Goal: Information Seeking & Learning: Learn about a topic

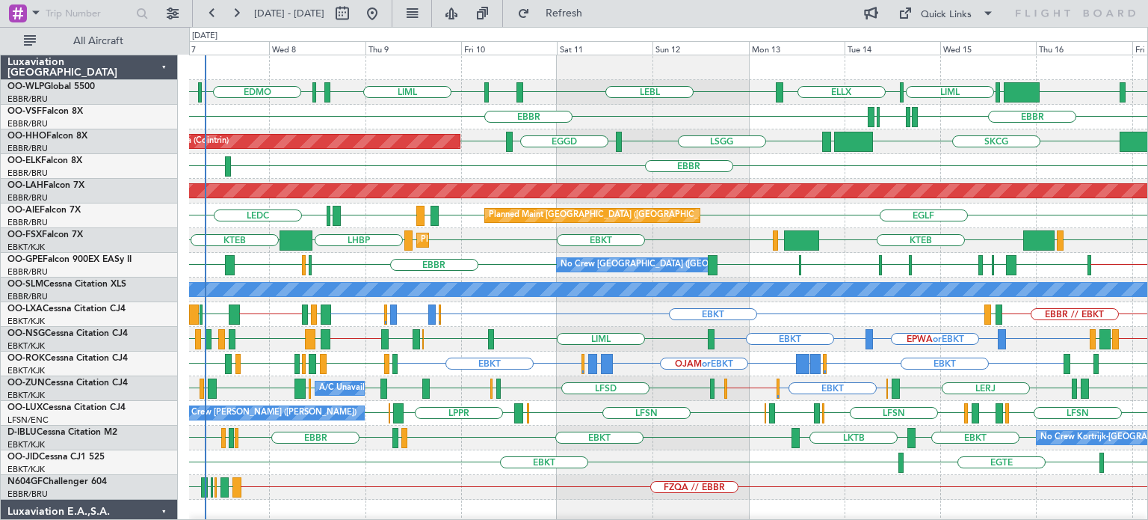
click at [541, 322] on div "EBKT EGKB or EBKT LFTH or EBKT EGKB or EBKT EBKT EBBR // EBKT LFTH LIBD LFTH EB…" at bounding box center [668, 314] width 958 height 25
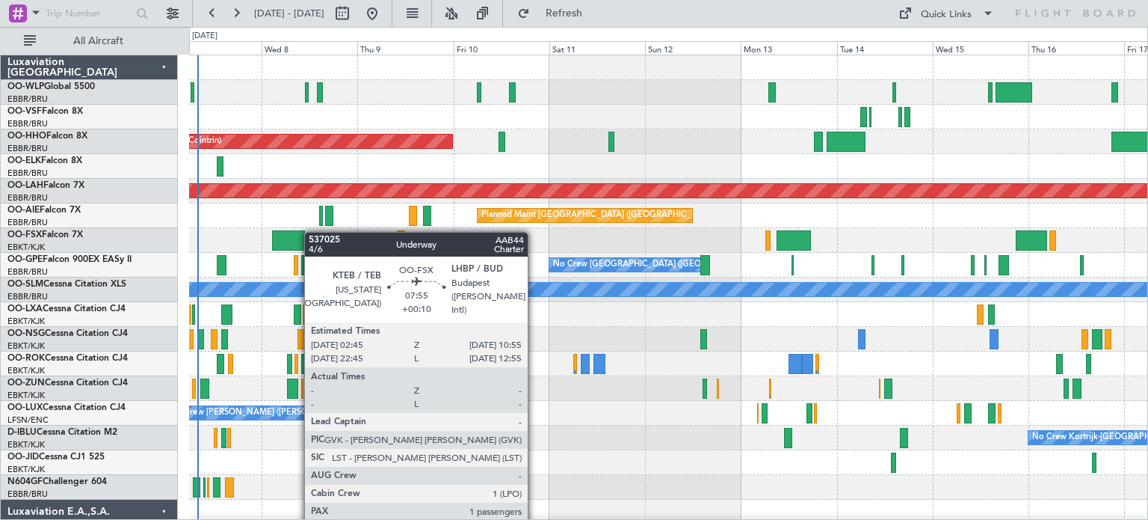
click at [278, 241] on div "Planned Maint Geneva (Cointrin) Planned [GEOGRAPHIC_DATA][PERSON_NAME]-[GEOGRAP…" at bounding box center [668, 462] width 958 height 814
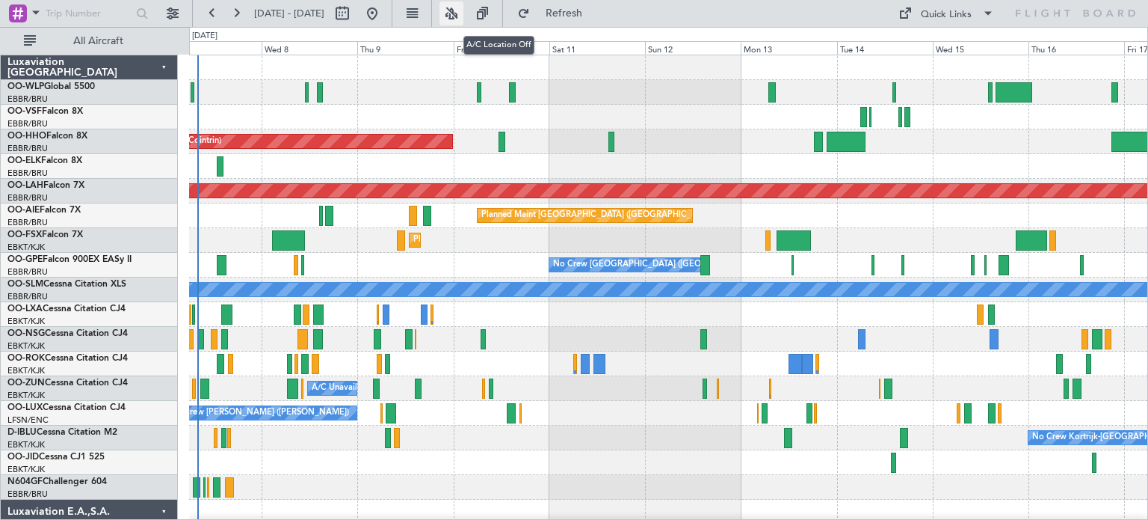
click at [463, 9] on button at bounding box center [452, 13] width 24 height 24
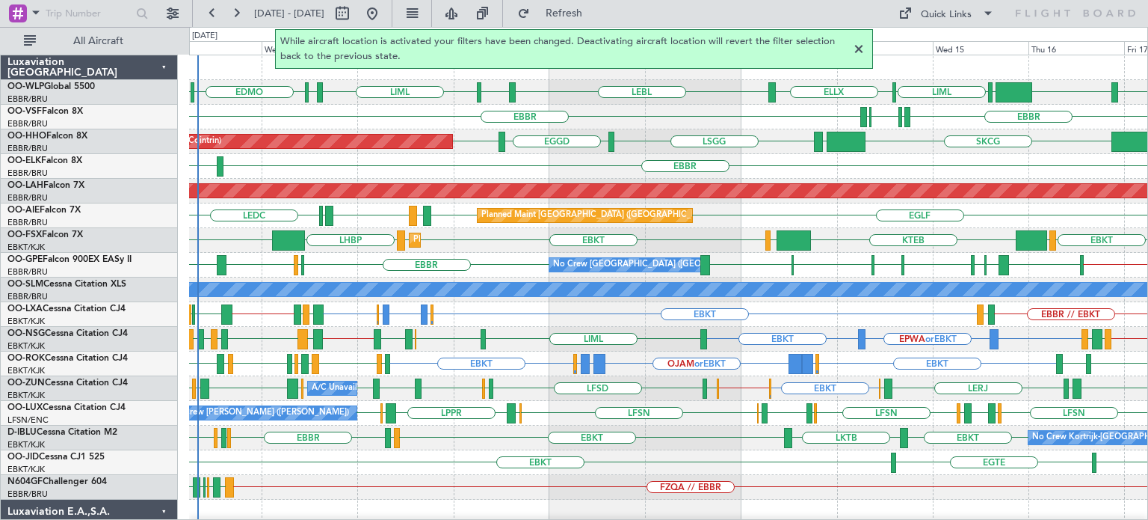
click at [856, 52] on div at bounding box center [859, 49] width 18 height 18
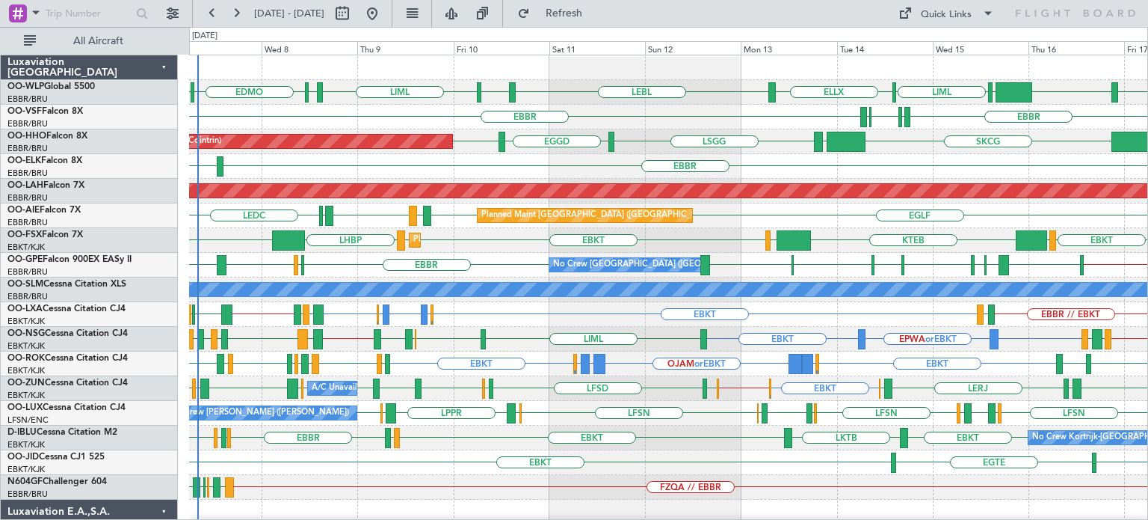
click at [338, 355] on div "EBKT ELLX or EBKT LGKR or EBKT OJAM or EBKT LGKR or EBKT ELLX or EBKT EBKT EBKT…" at bounding box center [668, 363] width 958 height 25
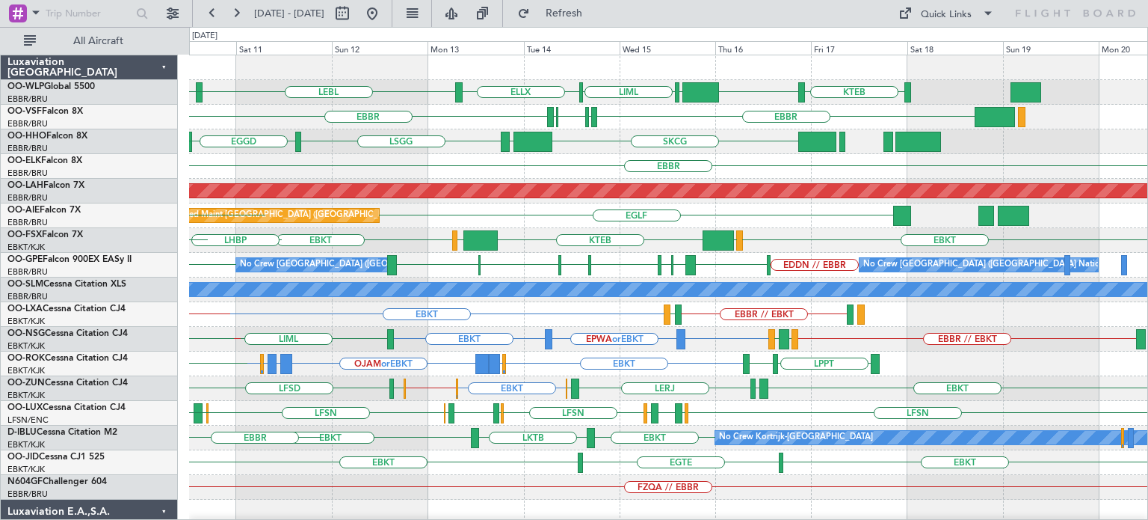
click at [696, 241] on div "KTEB KIND EBLG LIML ELLX LEBL EBLG LIML EDDP EDMO EBBR EBBR LIRP LFMN LIRP SKCG…" at bounding box center [668, 499] width 958 height 888
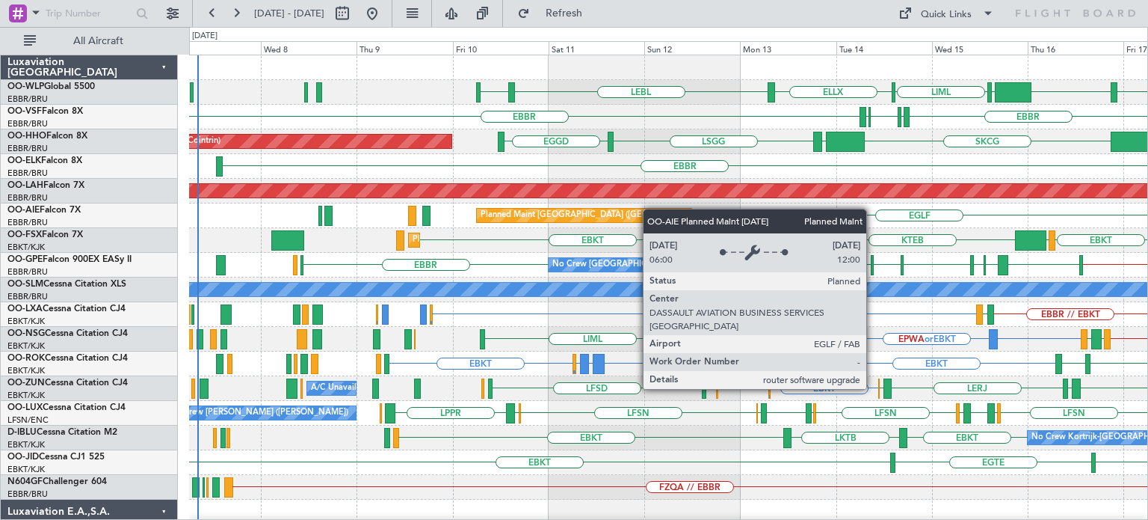
click at [608, 218] on div "EBLG LIML ELLX LEBL EBLG KIND KTEB KIND EBLG EBBR EBBR LIRP LFMN LIRP VRMU VCRI…" at bounding box center [668, 499] width 958 height 888
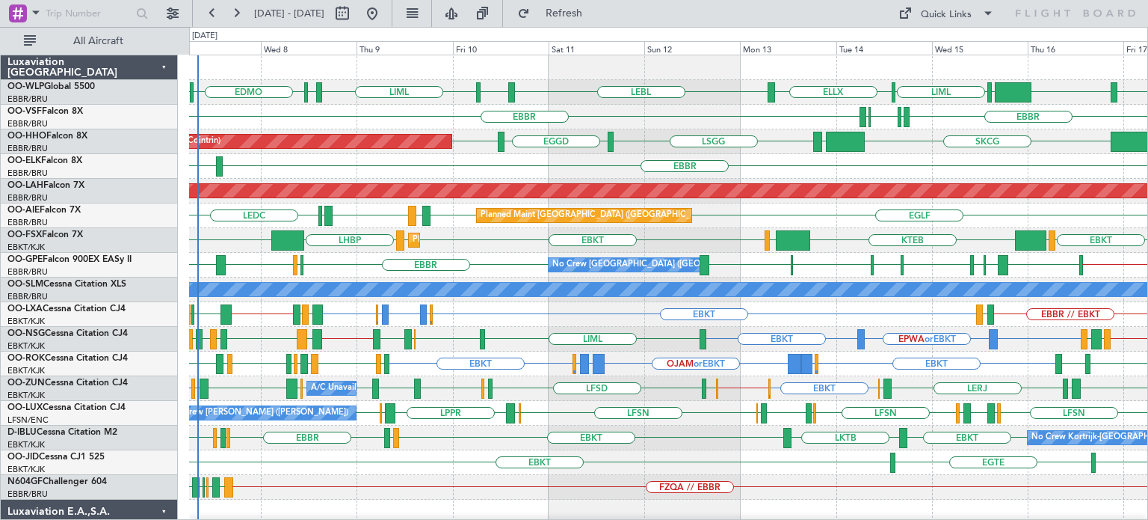
click at [675, 113] on div "EBBR [GEOGRAPHIC_DATA] LIRP LFMN LIRP" at bounding box center [668, 117] width 958 height 25
click at [471, 253] on div "EDDN // EBBR EBBR LWSK BKPR LYBE LQSA LYTV LATI EBBR LFST EBBR LEMG No Crew Bru…" at bounding box center [668, 265] width 958 height 25
click at [469, 244] on div "EBKT LOWS KTEB LIMC EBKT EBKT LHBP KTEB Planned Maint Kortrijk-Wevelgem" at bounding box center [668, 240] width 958 height 25
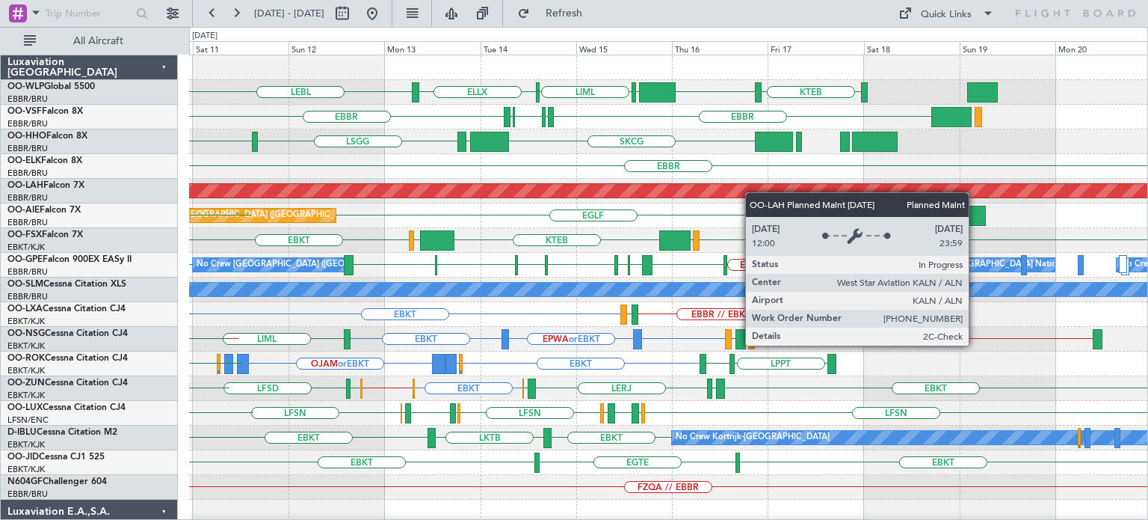
click at [531, 197] on div "KTEB KIND EBLG LIML ELLX LEBL LIML EDDP EBLG EBBR EBBR LIRP LFMN LIRP SKCG LEZL…" at bounding box center [668, 499] width 958 height 888
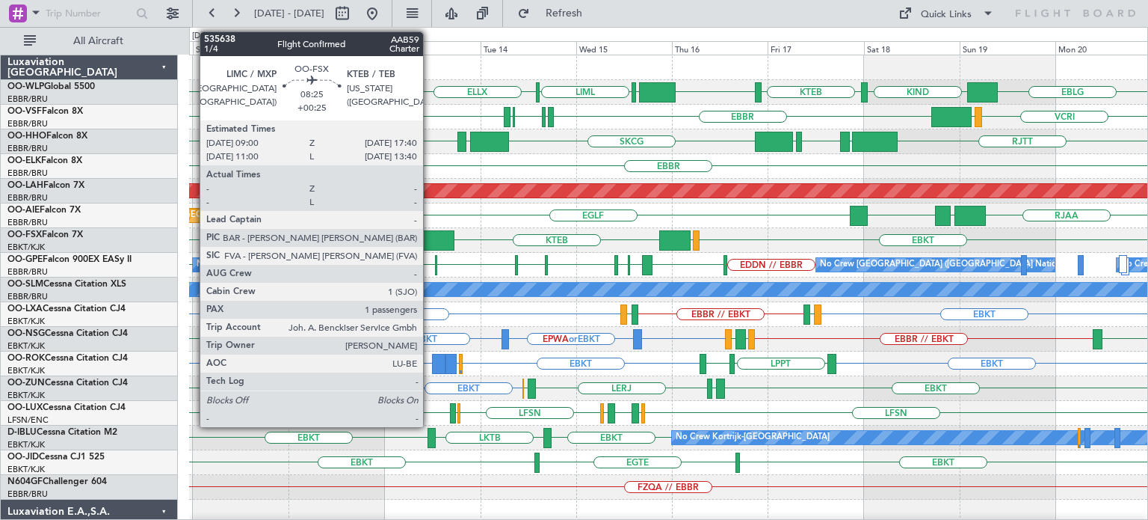
click at [430, 233] on div at bounding box center [437, 240] width 35 height 20
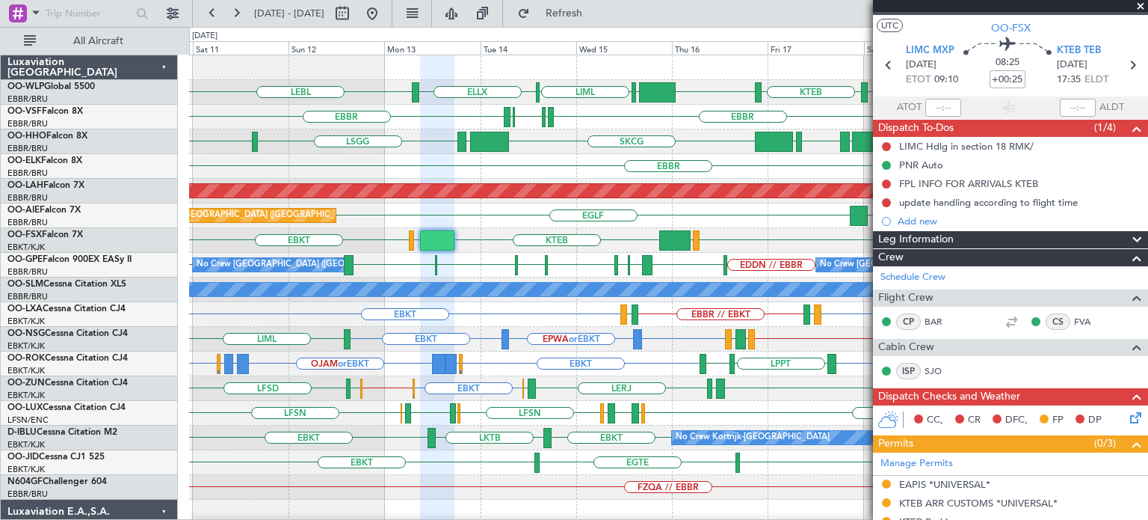
scroll to position [1, 0]
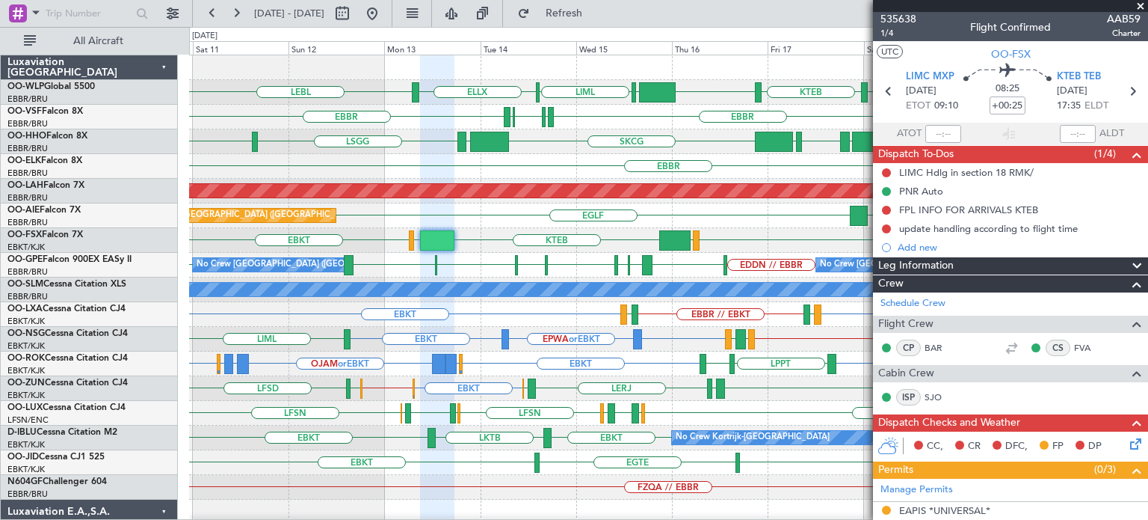
click at [1141, 4] on span at bounding box center [1140, 6] width 15 height 13
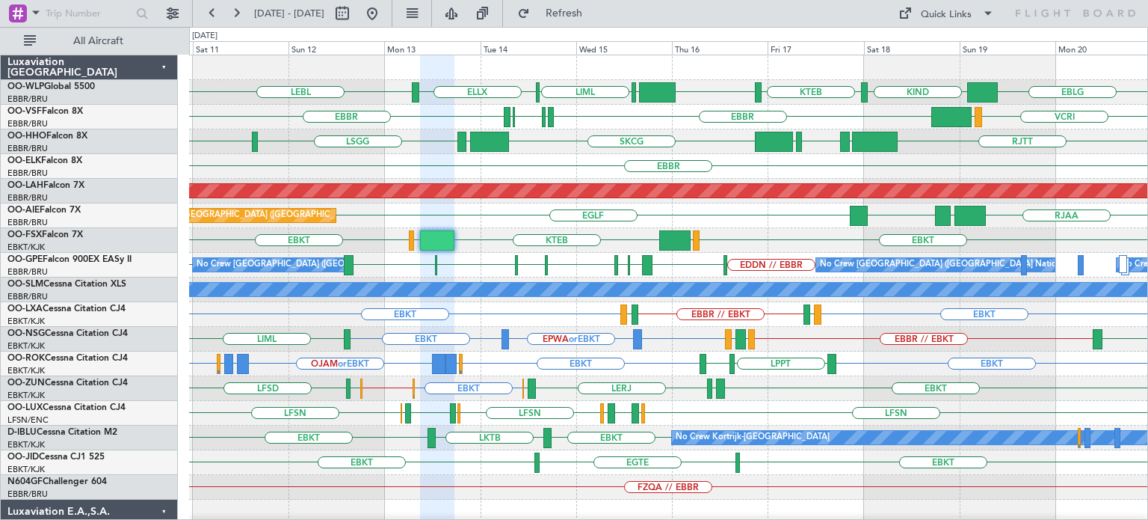
type input "0"
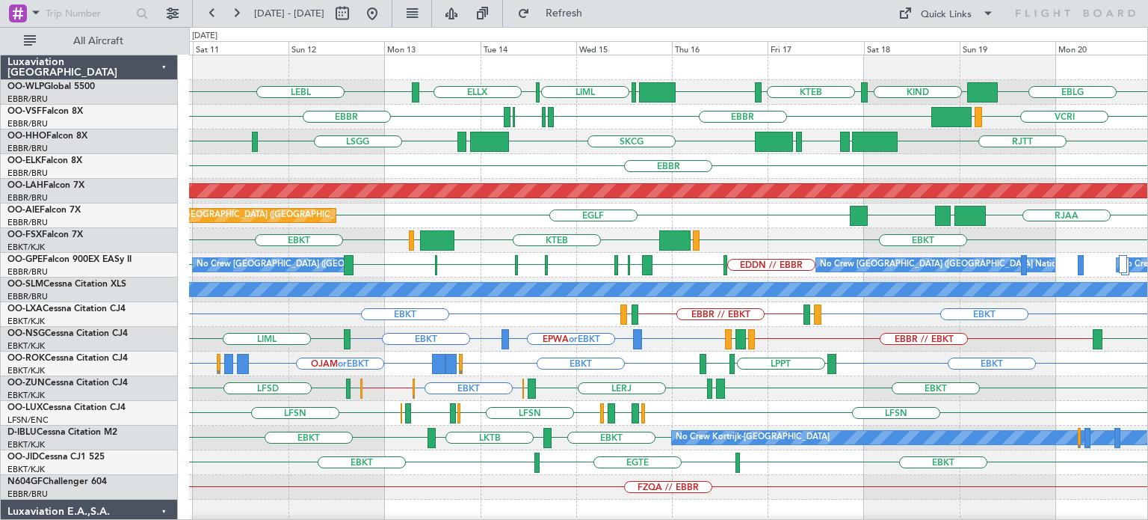
scroll to position [0, 0]
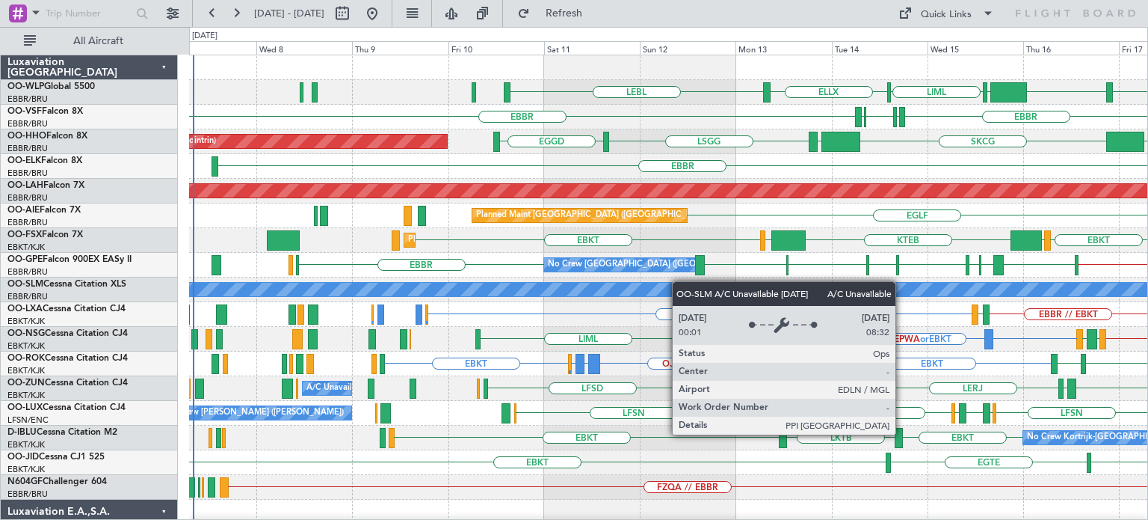
click at [666, 286] on div "LIML ELLX LEBL EBLG KIND KTEB KIND EBLG EBBR EBBR LIRP LFMN LIRP VRMU VCRI SKCG…" at bounding box center [668, 499] width 958 height 888
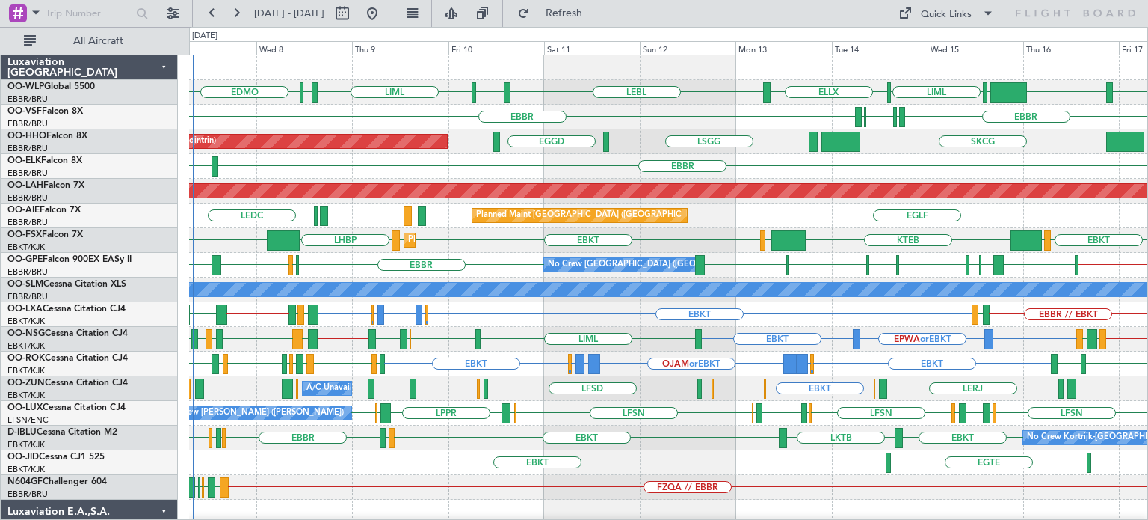
click at [686, 92] on div "ELLX LEBL EBLG LIML EDDP EDMO KTEB KIND EBLG LIML" at bounding box center [668, 92] width 958 height 25
click at [517, 485] on div "FZQA // EBBR FZAA FZQM FZQA FZQM" at bounding box center [668, 487] width 958 height 25
click at [496, 331] on div "EPWA or EBKT EBKT EBKT LIML EBKT EBBR LIRA EBMB // EBBR LATI EBKT LFMD EBKT LOW…" at bounding box center [668, 339] width 958 height 25
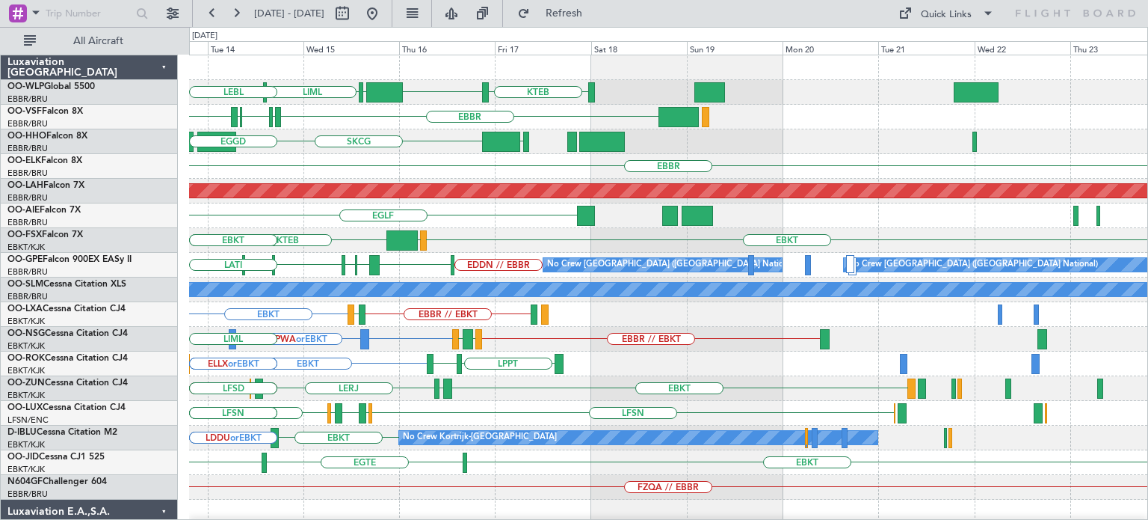
click at [332, 386] on div "KTEB KIND EBLG LIML ELLX LEBL EBBR LIRP LFMN LIRP EBBR EGGD SKCG LEZL LSGG EGGD…" at bounding box center [668, 499] width 958 height 888
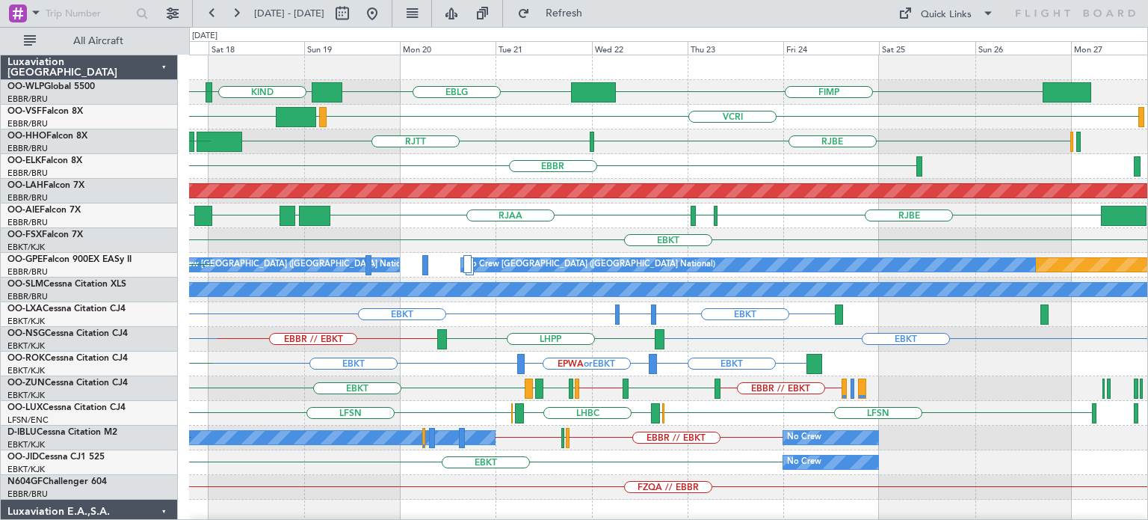
click at [480, 200] on div "KIND KTEB FIMP EBLG KIND EBLG LIML VCRI VRMU EBBR RJTT LROP RJBE EGGD LSGG SKCG…" at bounding box center [668, 499] width 958 height 888
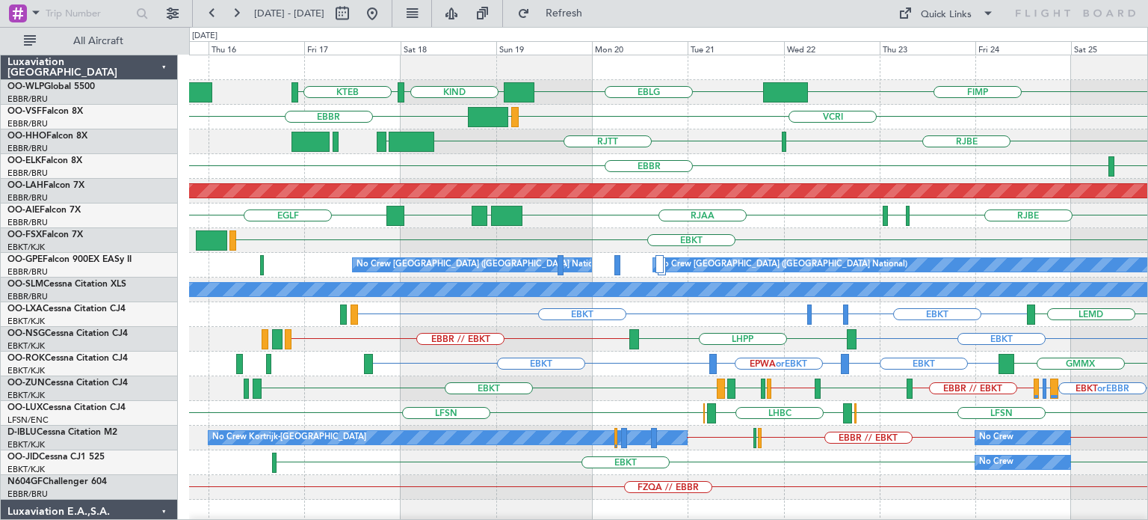
click at [675, 315] on div "EBKT EBKT EDDM or EBKT LEMD EBBR // EBKT" at bounding box center [668, 314] width 958 height 25
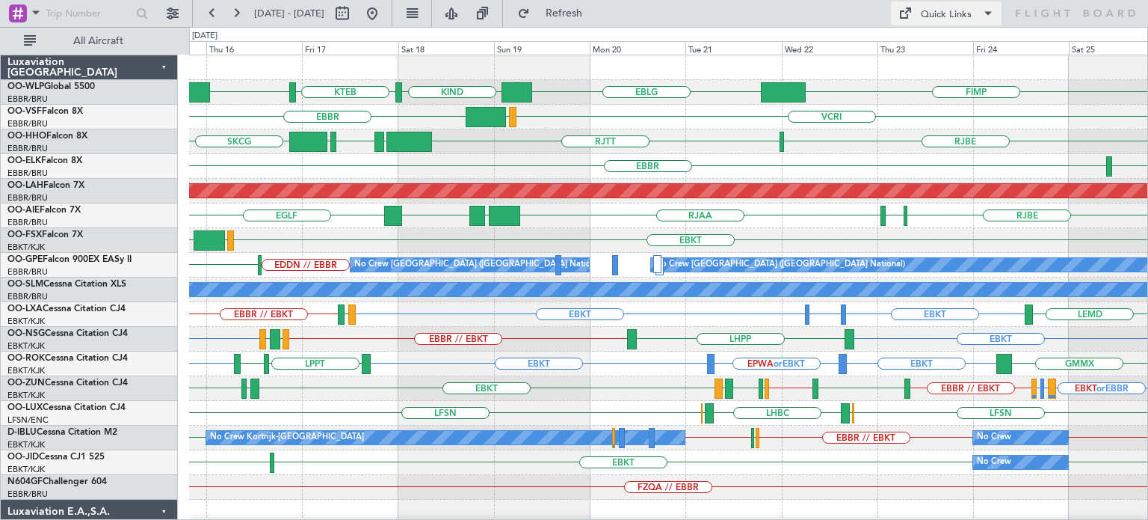
click at [953, 13] on div "Quick Links" at bounding box center [946, 14] width 51 height 15
click at [948, 47] on button "Trip Builder" at bounding box center [947, 49] width 112 height 36
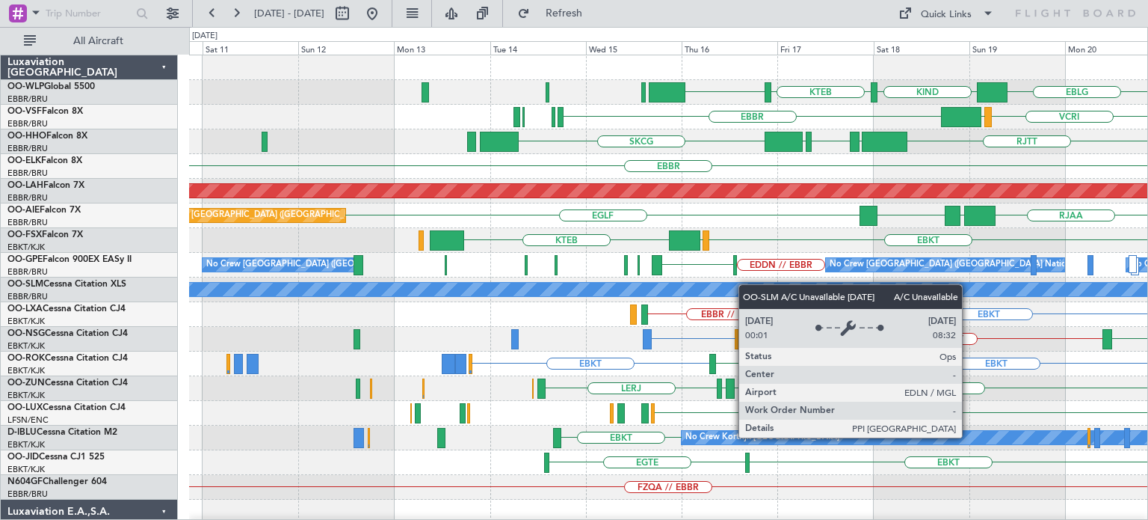
click at [792, 286] on div "KIND KTEB KIND EBLG FIMP VCRI VRMU EBBR RJTT LROP LSGG EGGD SKCG RJBE Planned M…" at bounding box center [668, 499] width 958 height 888
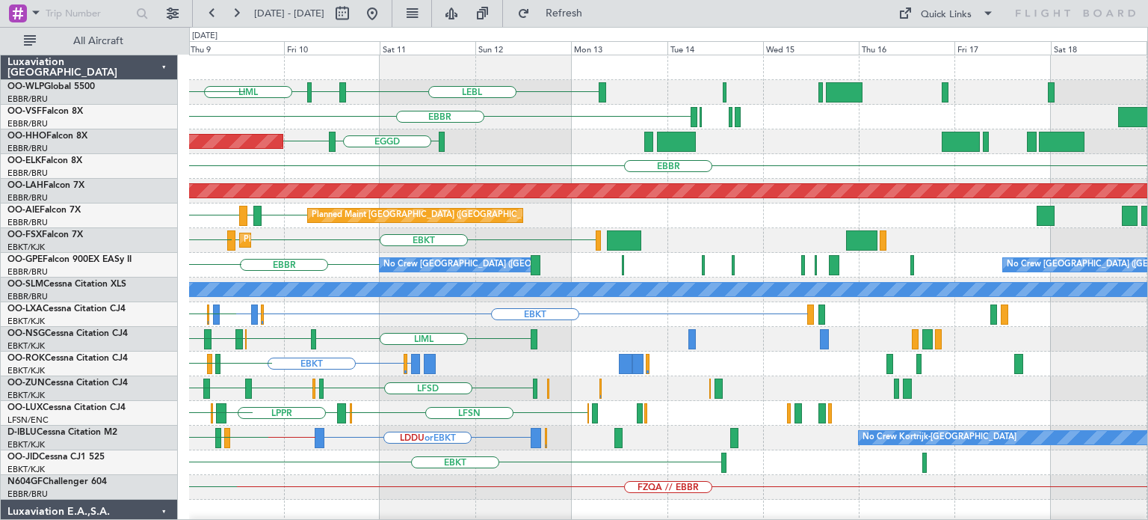
click at [357, 449] on div "LEBL EBLG LIML EDMO EDDP ELLX EBBR EGGD LSGG Planned Maint Geneva (Cointrin) EB…" at bounding box center [668, 462] width 958 height 814
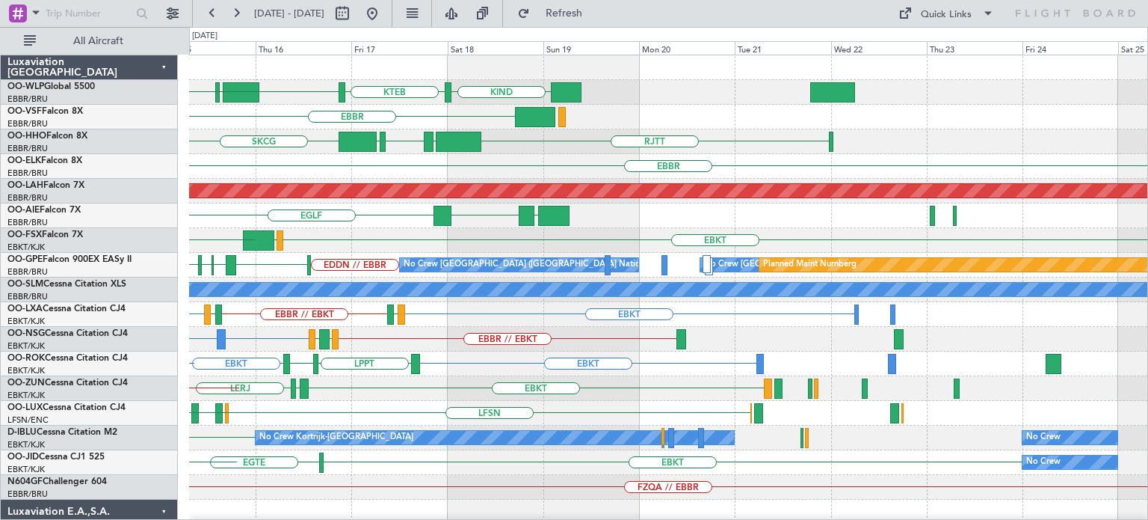
click at [340, 452] on div "KIND KTEB KIND EBLG LIML ELLX LEBL EBBR LIRP LFMN LIRP EBBR RJTT LROP LSGG EGGD…" at bounding box center [668, 499] width 958 height 888
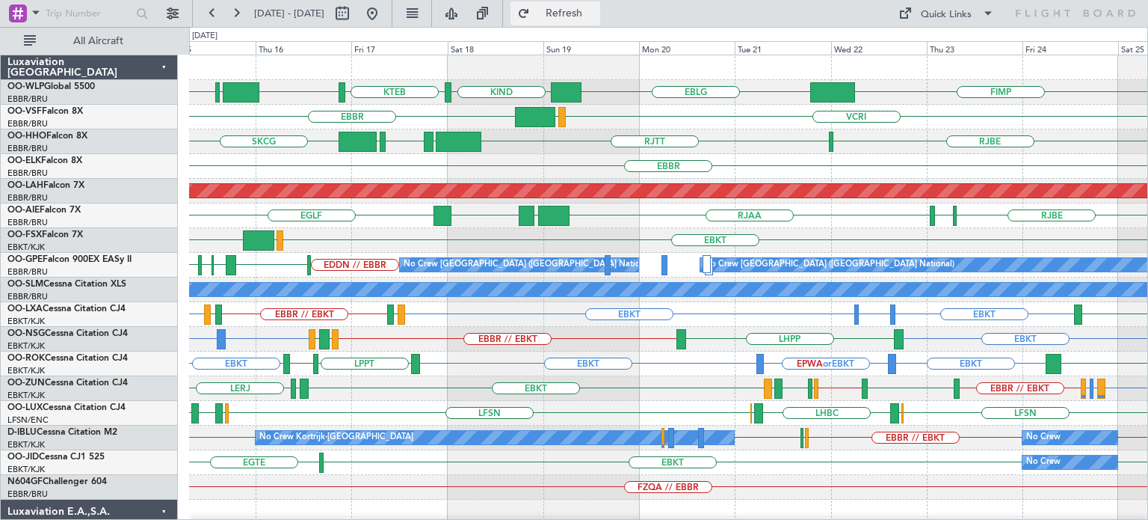
click at [580, 18] on span "Refresh" at bounding box center [564, 13] width 63 height 10
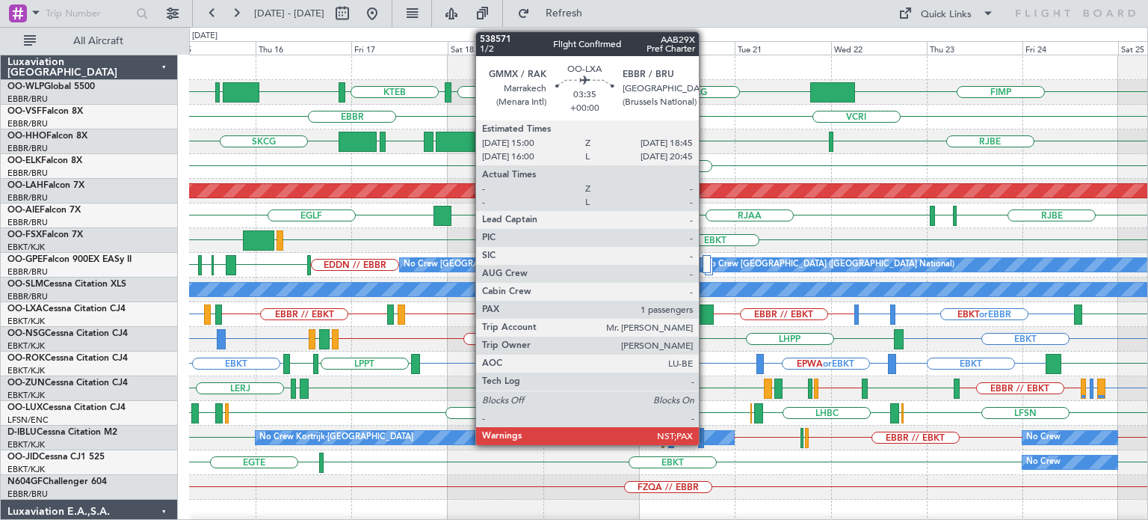
click at [706, 309] on div at bounding box center [706, 314] width 16 height 20
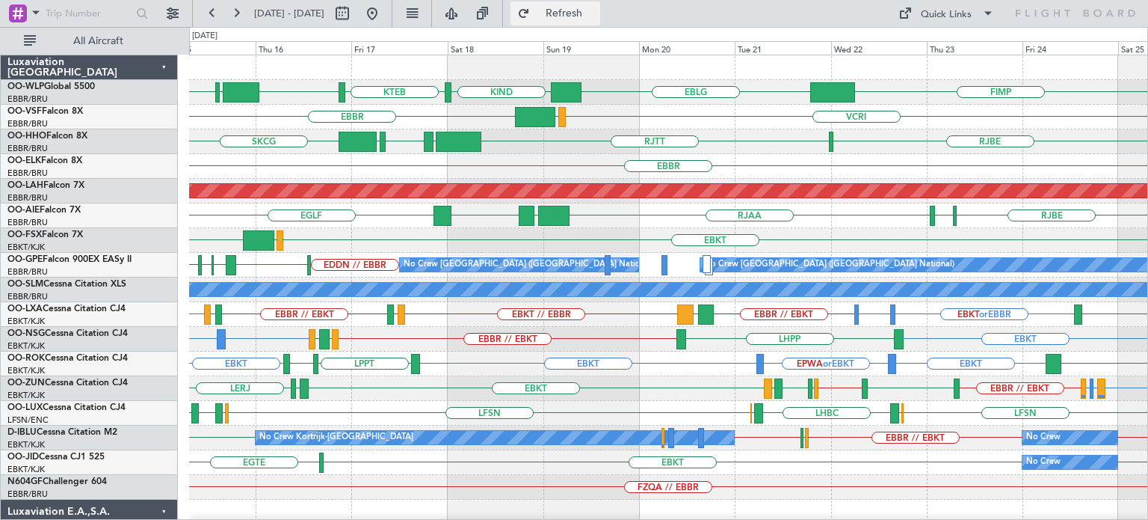
click at [596, 14] on span "Refresh" at bounding box center [564, 13] width 63 height 10
click at [679, 137] on div "RJTT LROP LSGG EGGD SKCG RJBE" at bounding box center [668, 141] width 958 height 25
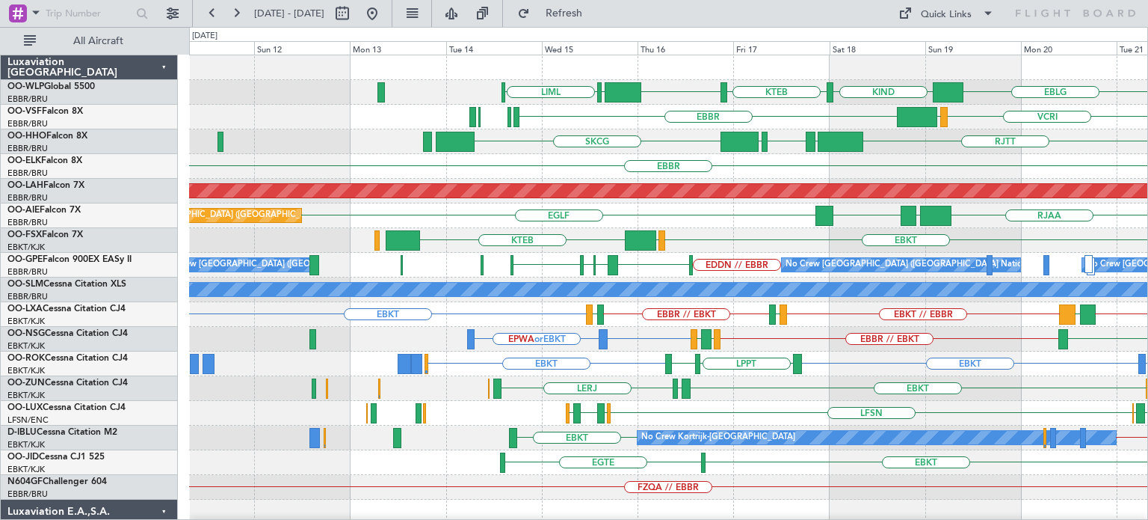
click at [748, 281] on div "KIND KTEB KIND EBLG LIML EBLG FIMP VCRI VRMU EBBR RJTT LROP LSGG EGGD SKCG RJBE…" at bounding box center [668, 499] width 958 height 888
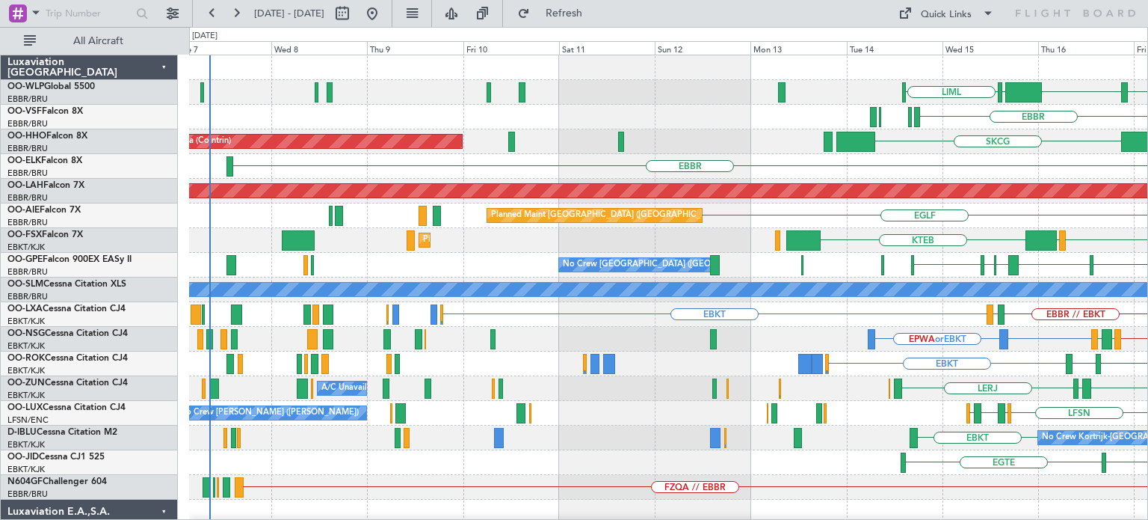
click at [702, 367] on div "KTEB KIND EBLG LIML KIND EBLG EBBR VRMU VCRI SKCG Planned Maint Geneva (Cointri…" at bounding box center [668, 499] width 958 height 888
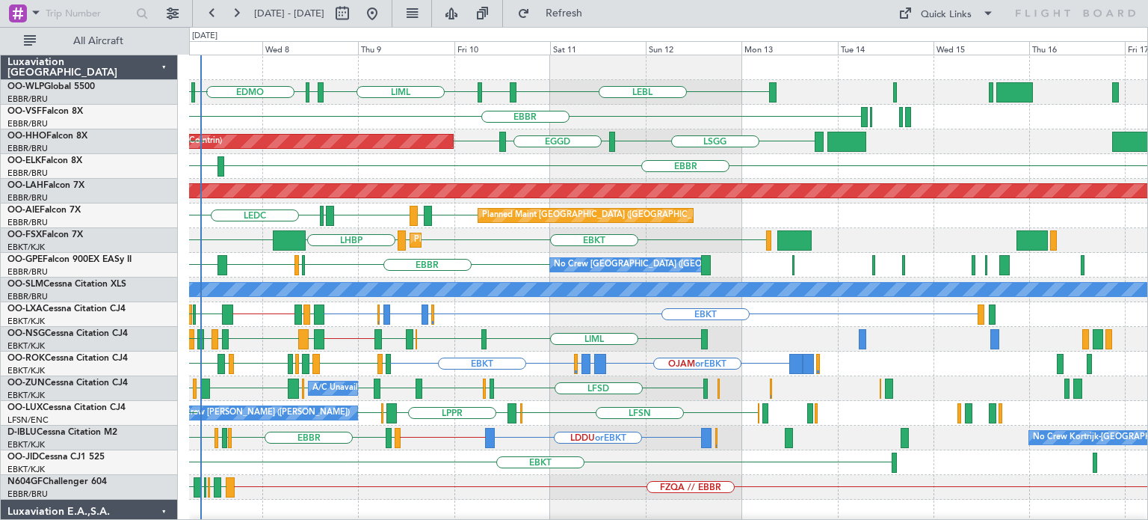
click at [521, 450] on div "LIML EDDP EDMO ELLX LEBL EBLG EBLG EBBR LSGG EGGD LSGG Planned Maint Geneva (Co…" at bounding box center [668, 462] width 958 height 814
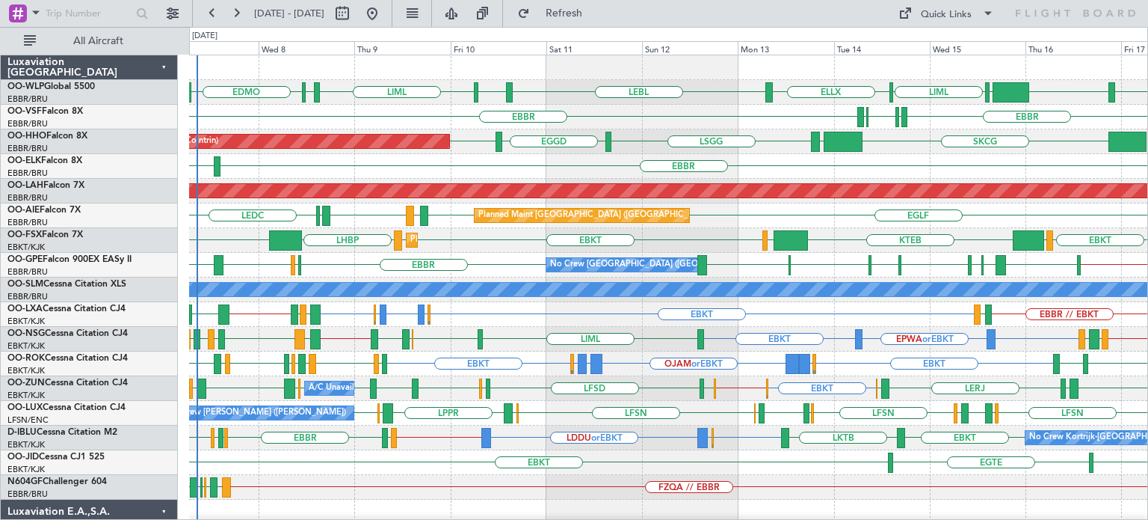
click at [538, 360] on div "KTEB KIND EBLG LIML ELLX LIML EDDP EDMO LEBL EBLG ELLX EBBR LIRP LFMN LIRP EBBR…" at bounding box center [668, 499] width 958 height 888
click at [479, 150] on div "EGGD SKCG [GEOGRAPHIC_DATA] [GEOGRAPHIC_DATA] EGGD [GEOGRAPHIC_DATA] Planned Ma…" at bounding box center [668, 141] width 958 height 25
click at [574, 170] on div "EBBR LIML" at bounding box center [668, 166] width 958 height 25
click at [927, 14] on div "Quick Links" at bounding box center [946, 14] width 51 height 15
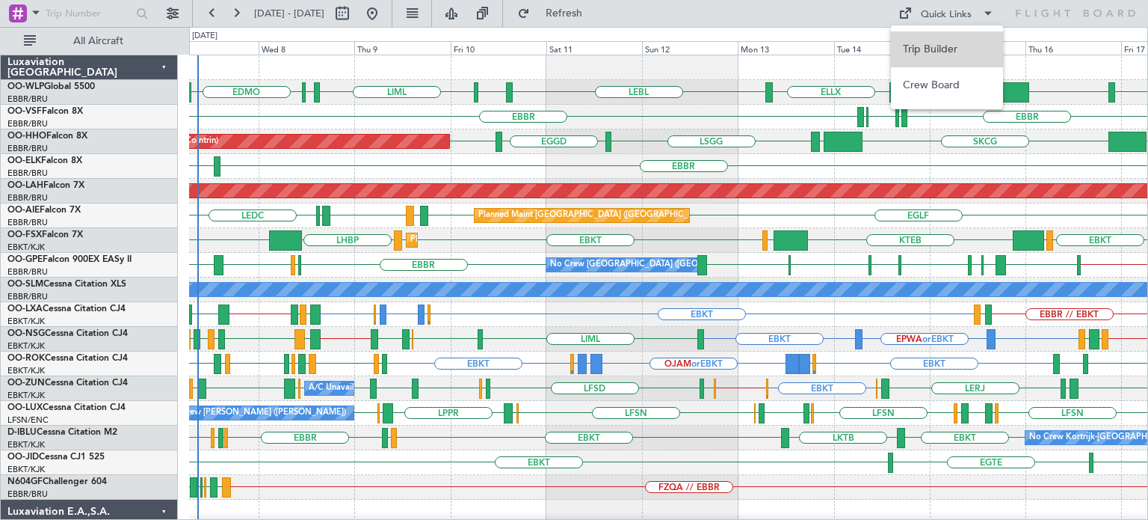
click at [927, 47] on button "Trip Builder" at bounding box center [947, 49] width 112 height 36
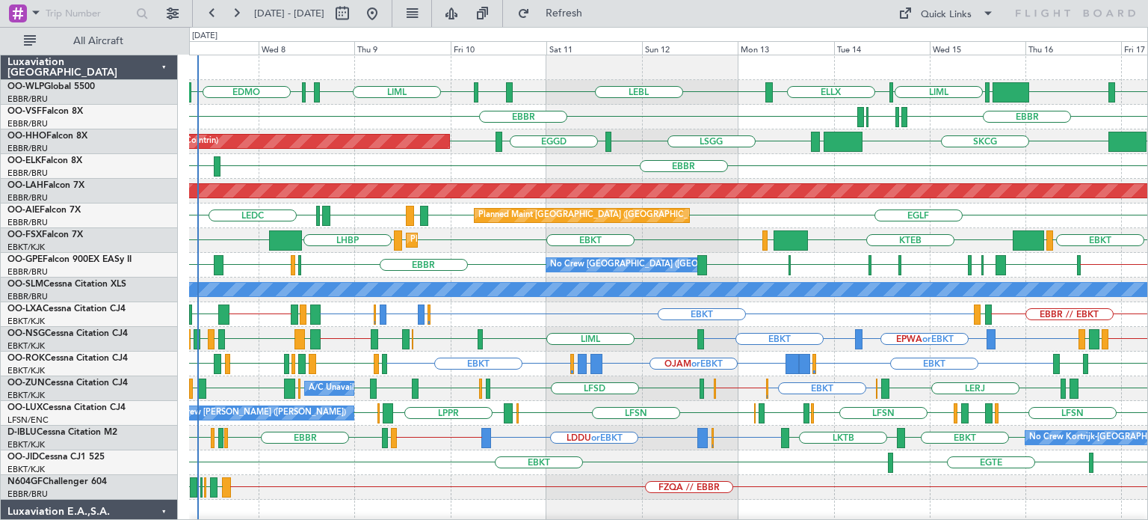
click at [457, 164] on div "EBBR LIML" at bounding box center [668, 166] width 958 height 25
click at [590, 11] on span "Refresh" at bounding box center [564, 13] width 63 height 10
click at [352, 164] on div "EBBR HDAM or EBBR LFPB or EBBR EBBR LIML" at bounding box center [668, 166] width 958 height 25
click at [502, 256] on div "EDDN // EBBR EBBR LWSK BKPR LYBE LQSA LYTV LATI EBBR LFST EBBR LEMG No Crew Bru…" at bounding box center [668, 265] width 958 height 25
click at [709, 164] on div "EBBR HDAM or EBBR LFPB or EBBR EBBR LIML" at bounding box center [668, 166] width 958 height 25
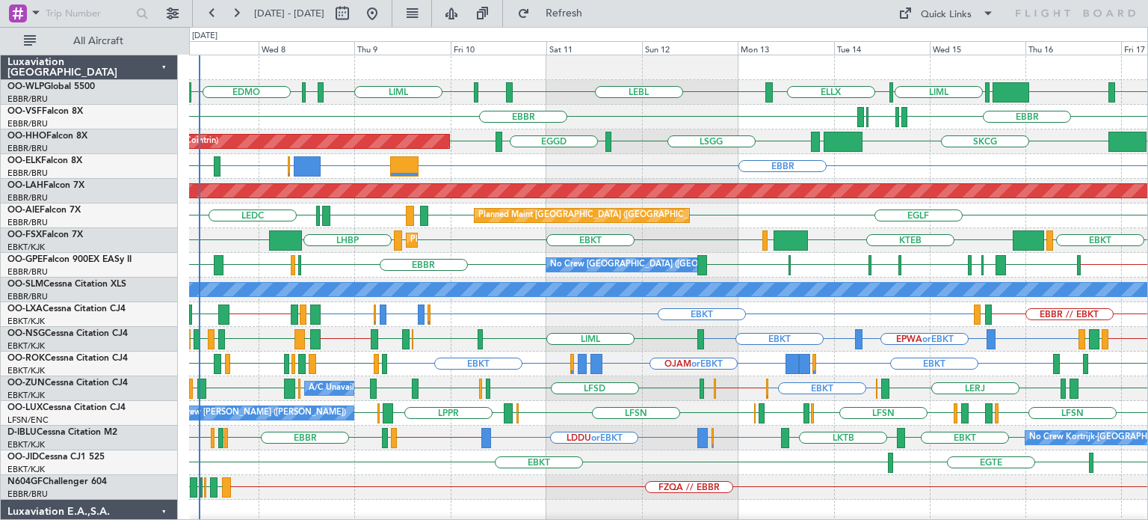
click at [505, 271] on div "EDDN // EBBR [GEOGRAPHIC_DATA] LWSK BKPR [GEOGRAPHIC_DATA] LQSA LYTV LATI [GEOG…" at bounding box center [668, 265] width 958 height 25
click at [702, 126] on div "EBBR LIRP LFMN LIRP [GEOGRAPHIC_DATA]" at bounding box center [668, 117] width 958 height 25
click at [459, 155] on div "EBBR HDAM or EBBR LFPB or EBBR EBBR LIML" at bounding box center [668, 166] width 958 height 25
click at [720, 170] on div "EBBR HDAM or EBBR LFPB or EBBR EBBR LIML" at bounding box center [668, 166] width 958 height 25
click at [721, 248] on div "EBKT LOWS KTEB LIMC EBKT EBKT LHBP KTEB Planned Maint Kortrijk-Wevelgem" at bounding box center [668, 240] width 958 height 25
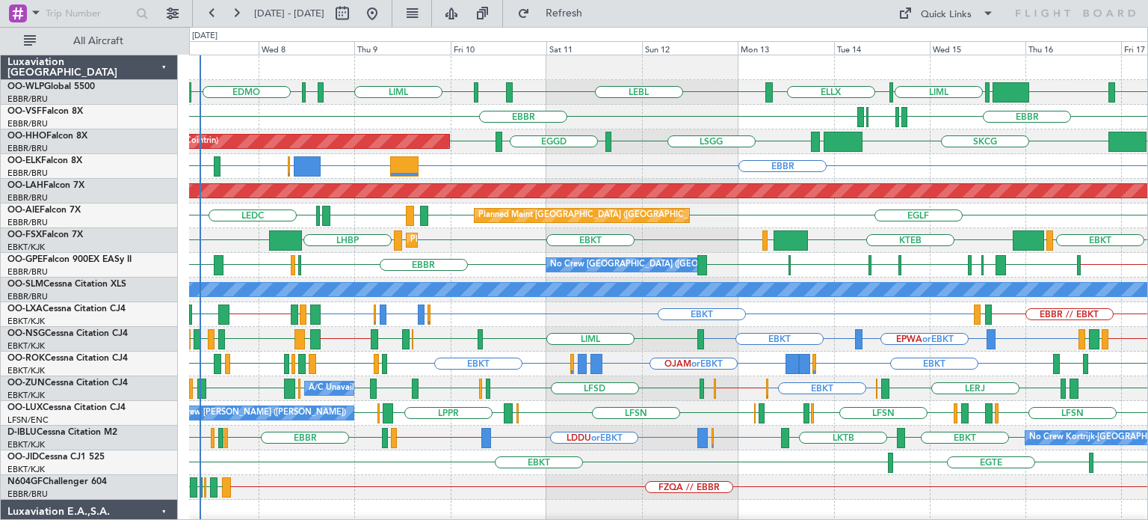
click at [457, 315] on div "EBKT EGKB or EBKT LFTH or EBKT EGKB or EBKT EBKT EBBR // EBKT LFTH LIBD LFTH EB…" at bounding box center [668, 314] width 958 height 25
click at [600, 2] on button "Refresh" at bounding box center [556, 13] width 90 height 24
click at [644, 129] on div "EGGD SKCG [GEOGRAPHIC_DATA] [GEOGRAPHIC_DATA] EGGD [GEOGRAPHIC_DATA] Planned Ma…" at bounding box center [668, 141] width 958 height 25
click at [484, 311] on div "EBKT EGKB or EBKT LFTH or EBKT EGKB or EBKT EBKT EBBR // EBKT LFTH EBKT LECO LI…" at bounding box center [668, 314] width 958 height 25
click at [446, 486] on div "FZQA // EBBR FZAA FZQM FZQA FZQM FZAA" at bounding box center [668, 487] width 958 height 25
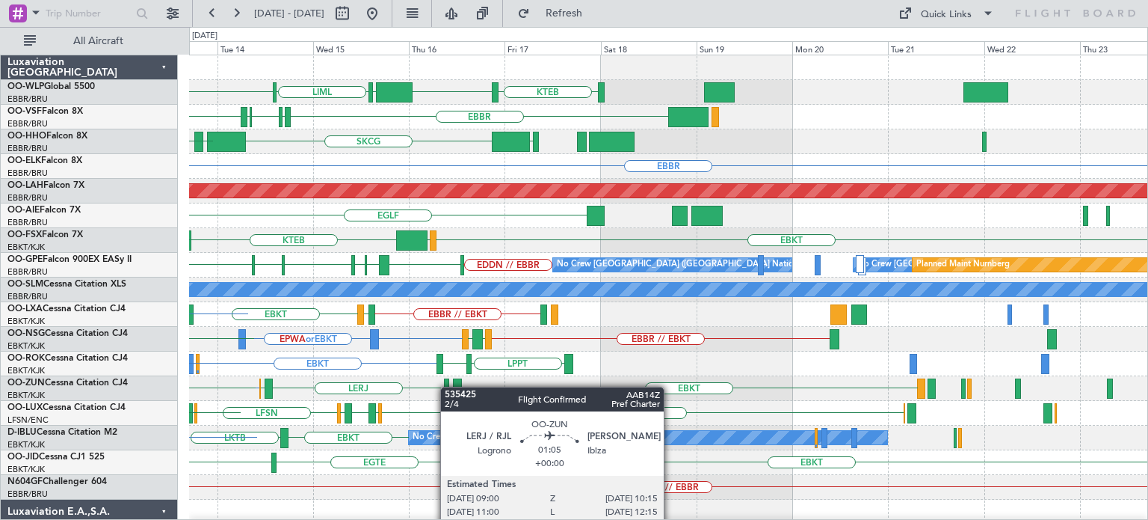
click at [448, 386] on div "KTEB KIND EBLG LIML ELLX LEBL EBBR EBBR LIRP LFMN LIRP EGGD SKCG LEZL LSGG EGGD…" at bounding box center [668, 499] width 958 height 888
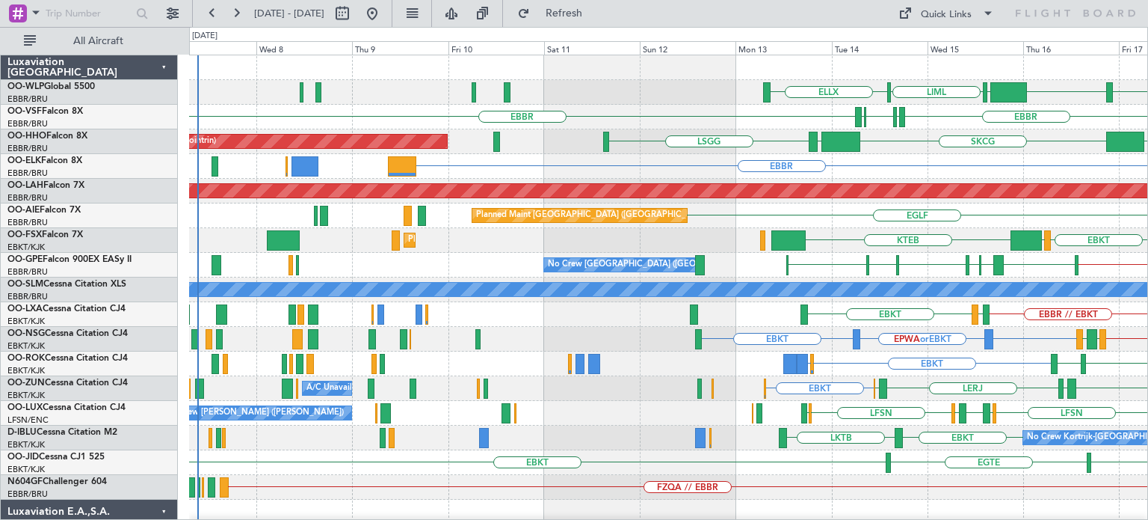
click at [845, 379] on div "KIND EBLG LIML ELLX KTEB KIND EBLG EBBR EBBR LIRP LFMN LIRP VRMU VCRI SKCG LEZL…" at bounding box center [668, 499] width 958 height 888
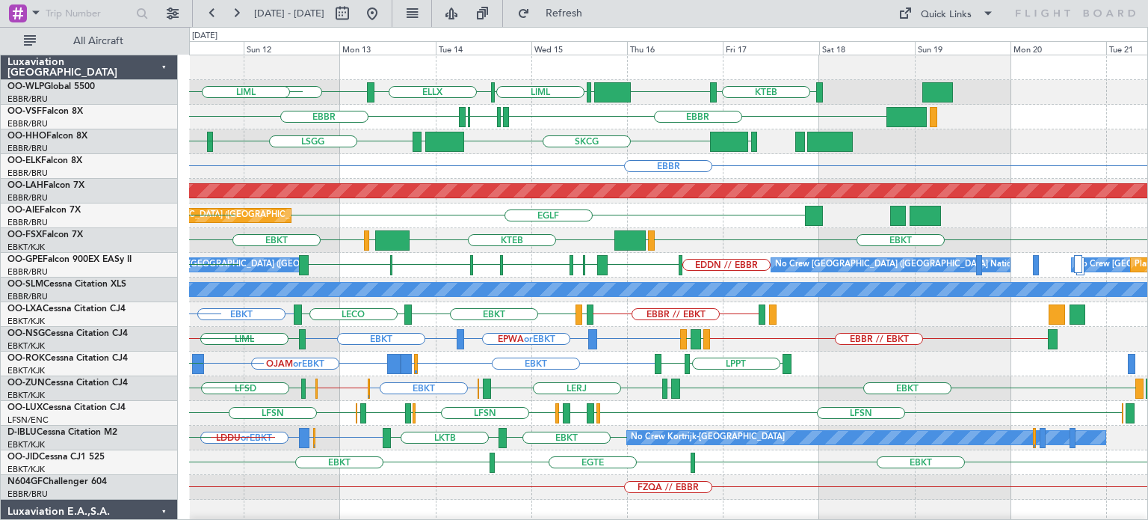
click at [514, 410] on div "KTEB KIND EBLG LIML ELLX LEBL EBLG LIML EBBR EBBR LIRP LFMN LIRP EGGD SKCG LEZL…" at bounding box center [668, 499] width 958 height 888
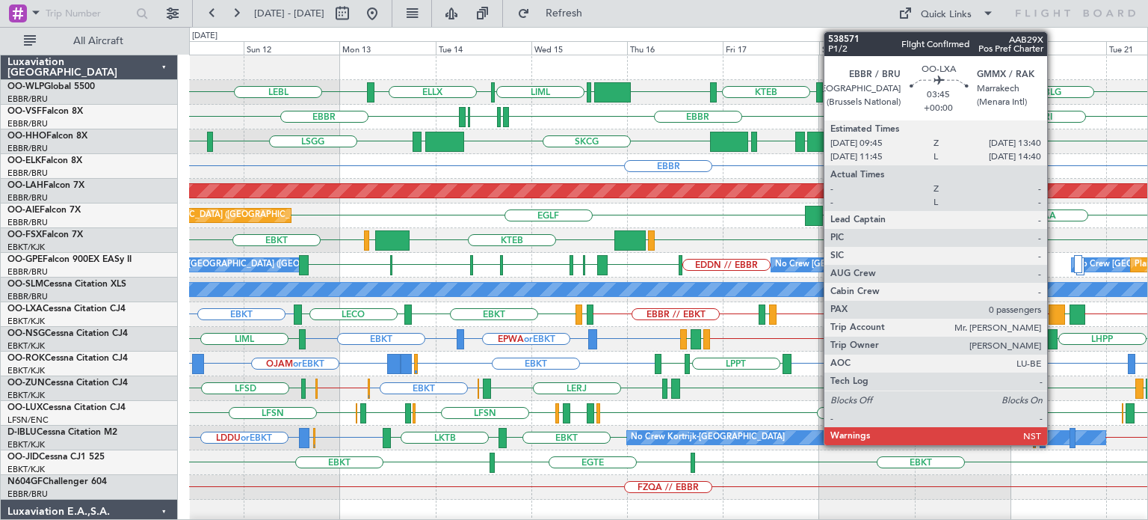
click at [1054, 312] on div at bounding box center [1057, 314] width 16 height 20
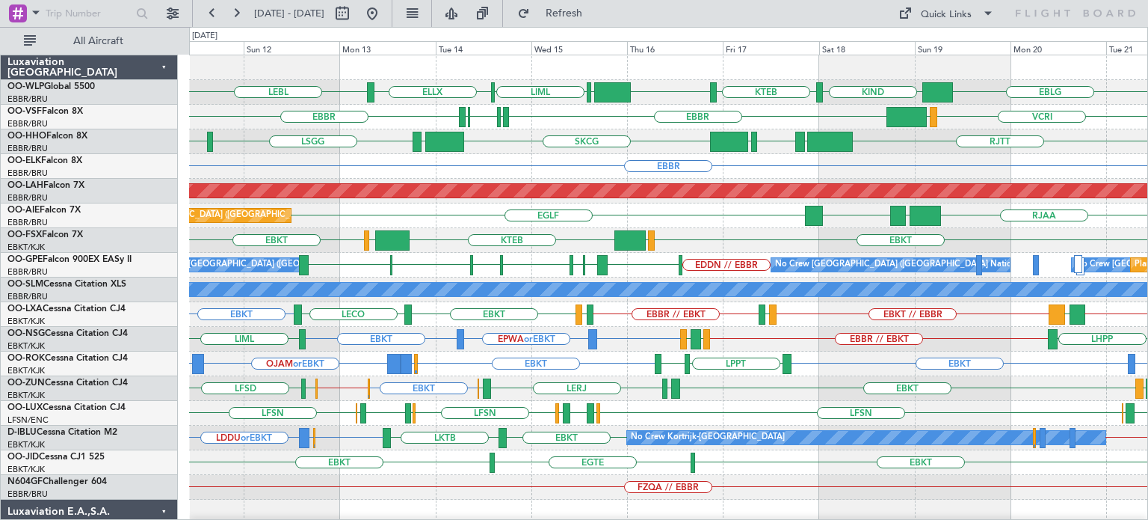
click at [666, 77] on div at bounding box center [668, 67] width 958 height 25
click at [596, 13] on span "Refresh" at bounding box center [564, 13] width 63 height 10
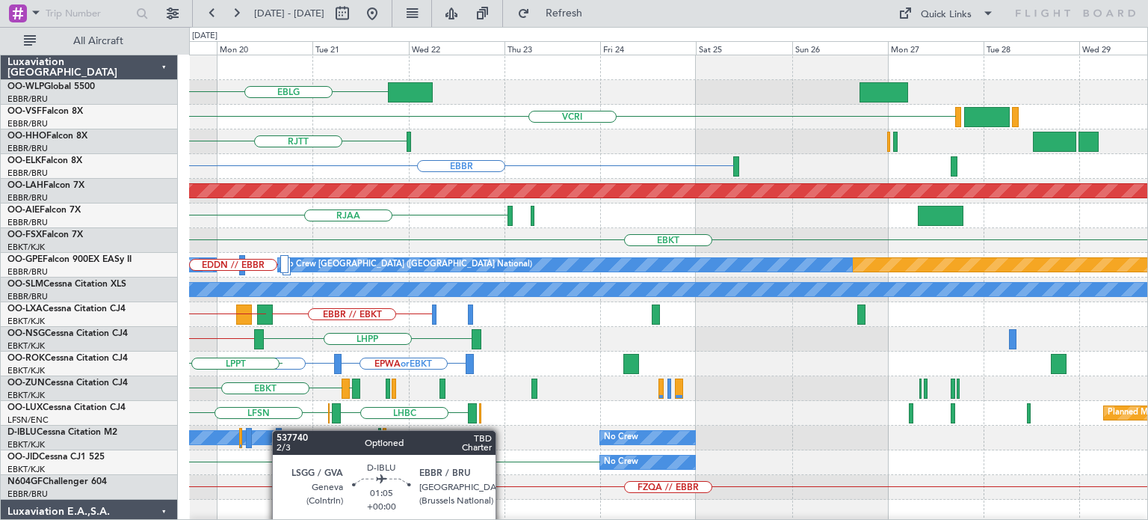
click at [279, 430] on div "EBLG KIND KTEB VCRI VRMU EBBR RJTT LROP LSGG EGGD EBBR Planned Maint Alton-st L…" at bounding box center [668, 499] width 958 height 888
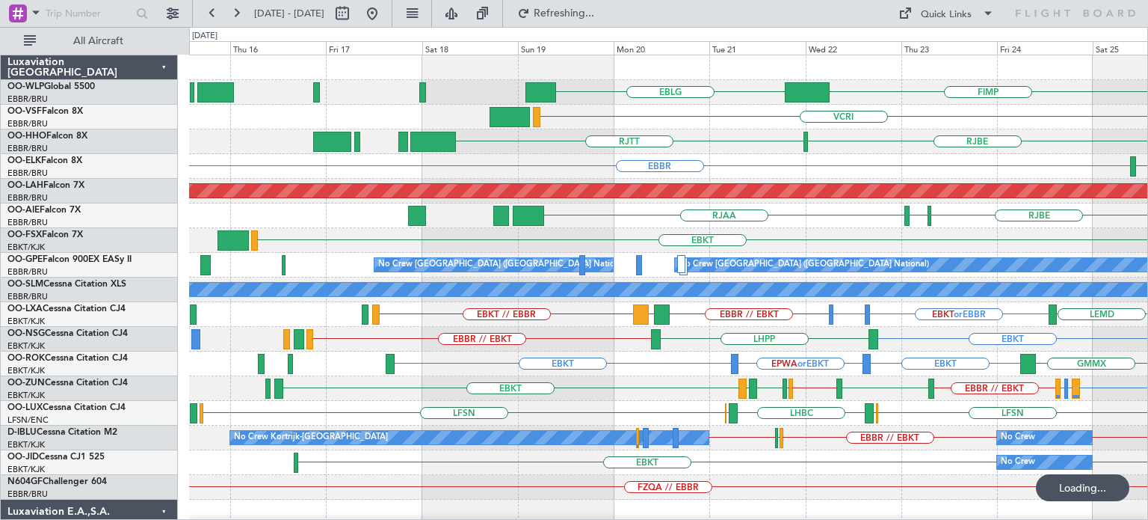
click at [777, 395] on div "FIMP EBLG EBLG // EBBR VCRI VRMM RJBE RJTT RJOB RJFK EBBR LFMN EBBR Planned Mai…" at bounding box center [668, 486] width 958 height 863
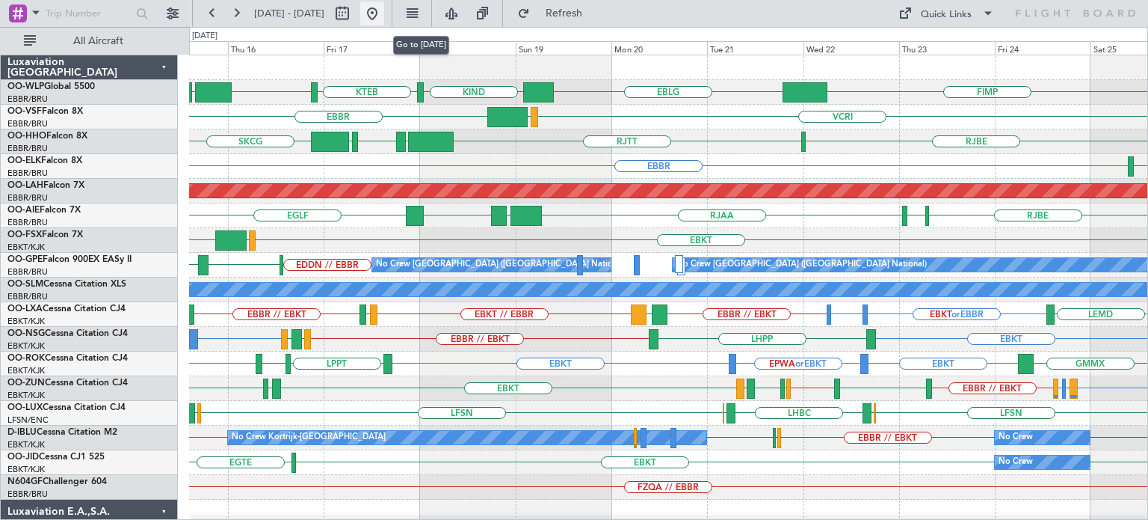
click at [384, 8] on button at bounding box center [372, 13] width 24 height 24
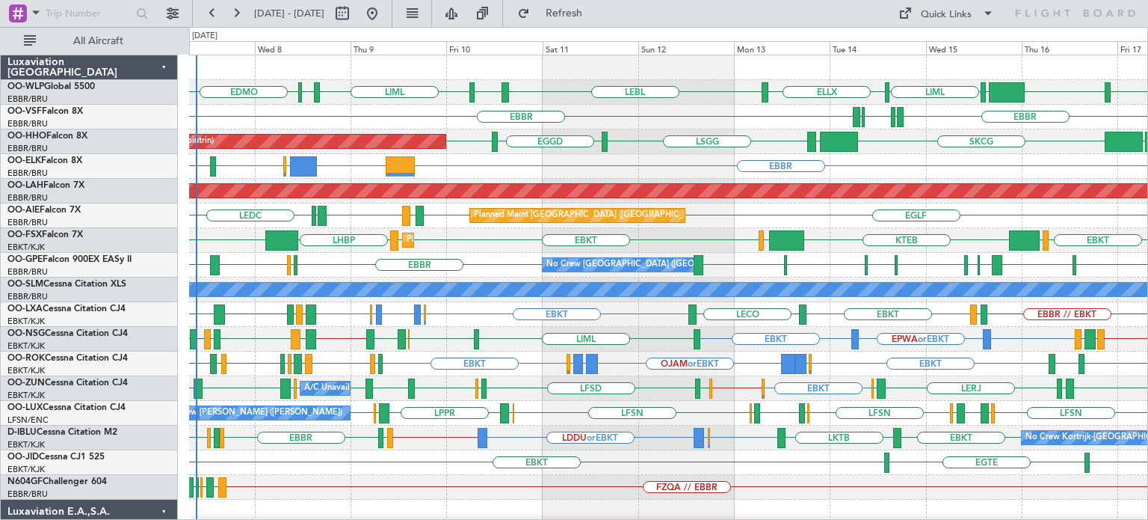
click at [667, 152] on div "Planned Maint Geneva (Cointrin) SKCG LEZL LSGG EGGD LSGG EGGD" at bounding box center [668, 141] width 958 height 25
click at [450, 170] on div "EBBR HDAM or EBBR LFPB or EBBR EBBR LIML" at bounding box center [668, 166] width 958 height 25
click at [709, 229] on div "Planned Maint Kortrijk-[GEOGRAPHIC_DATA] EBKT KTEB LIMC EBKT EBKT LHBP KTEB LOWS" at bounding box center [668, 240] width 958 height 25
click at [681, 398] on div "A/C Unavailable Kortrijk-Wevelgem EBKT EBKT // EGWU EBKT EGWU LFSD EGWU EBKT LI…" at bounding box center [668, 388] width 958 height 25
click at [894, 493] on div "FZQA // EBBR FZAA FZQM FZQA FZQM" at bounding box center [668, 487] width 958 height 25
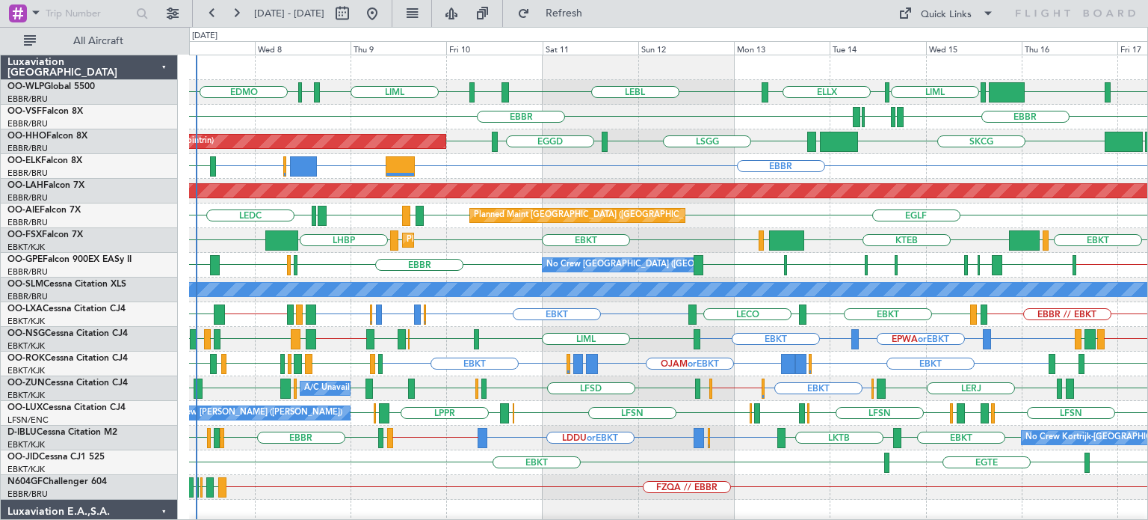
click at [783, 478] on div "FZQA // EBBR FZAA FZQM FZQA FZQM" at bounding box center [668, 487] width 958 height 25
click at [521, 490] on div "FZQA // EBBR FZAA FZQM FZQA FZQM" at bounding box center [668, 487] width 958 height 25
click at [534, 364] on div "EBKT ELLX or EBKT LGKR or EBKT OJAM or EBKT LGKR or EBKT ELLX or EBKT EBKT LPPT…" at bounding box center [668, 363] width 958 height 25
click at [431, 474] on div "KTEB KIND EBLG LIML ELLX LEBL EBLG LIML EDDP EDMO EBBR LIRP LFMN LIRP EBBR EGGD…" at bounding box center [668, 499] width 958 height 888
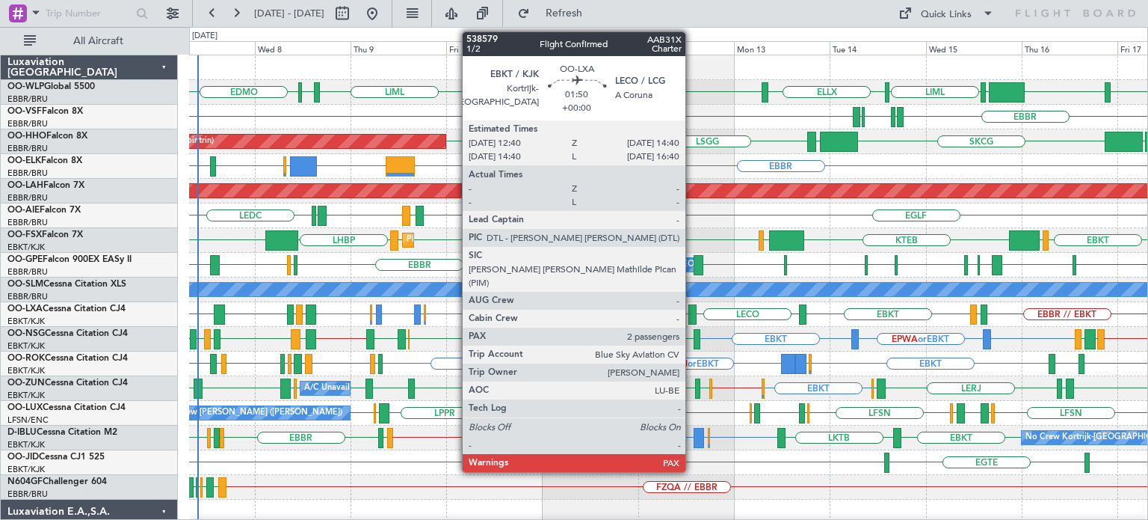
click at [692, 310] on div at bounding box center [692, 314] width 8 height 20
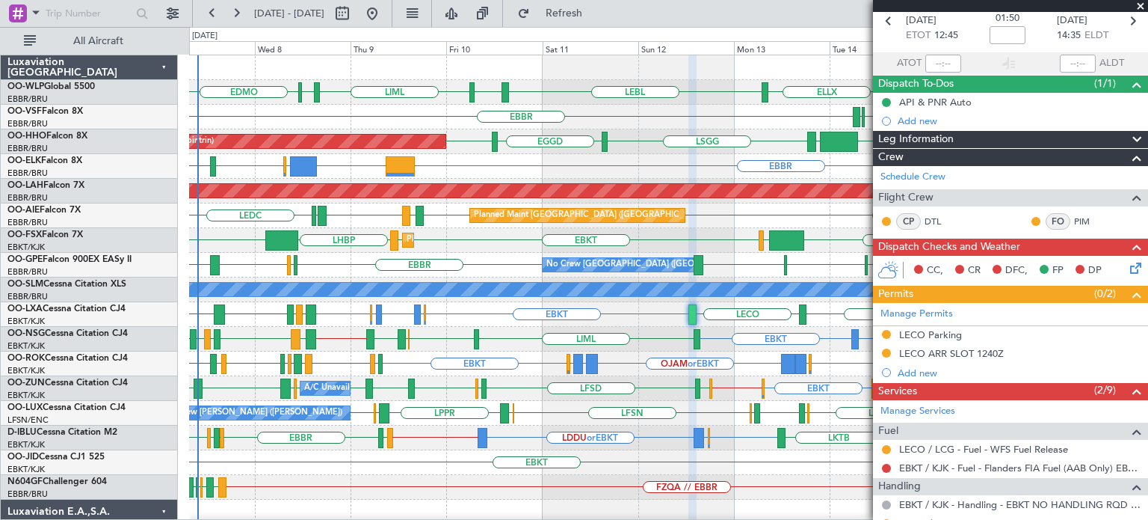
scroll to position [60, 0]
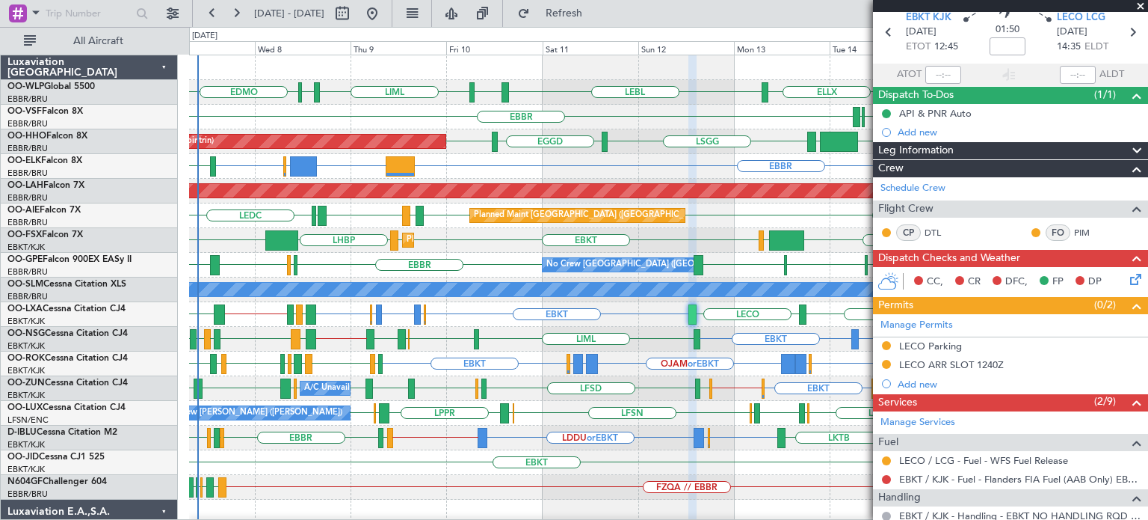
click at [1141, 8] on span at bounding box center [1140, 6] width 15 height 13
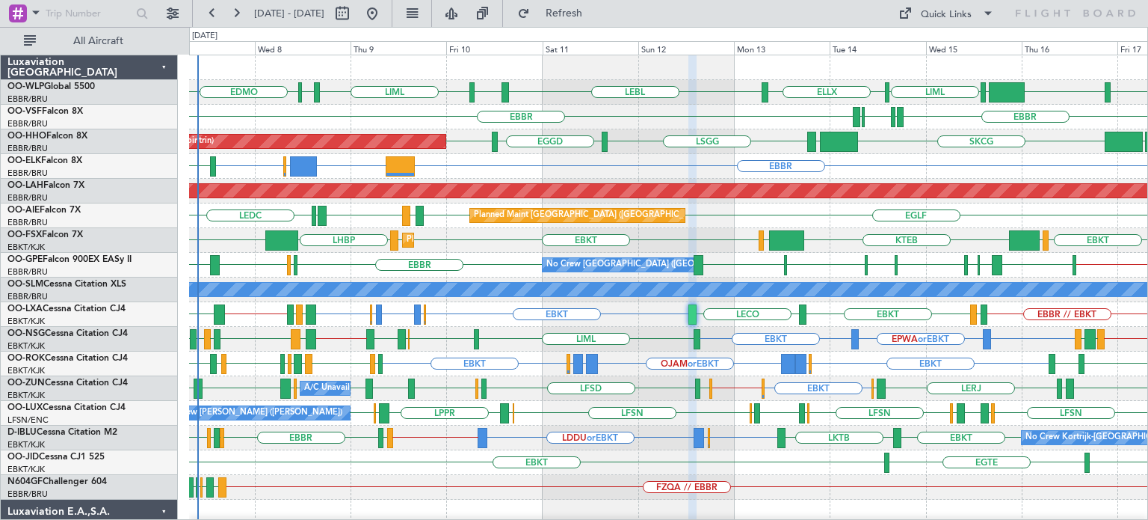
type input "0"
click at [658, 174] on div "EBBR HDAM or EBBR LFPB or EBBR EBBR LIML" at bounding box center [668, 166] width 958 height 25
click at [721, 152] on div "EGGD SKCG [GEOGRAPHIC_DATA] [GEOGRAPHIC_DATA] EGGD [GEOGRAPHIC_DATA] Planned Ma…" at bounding box center [668, 141] width 958 height 25
click at [511, 253] on div "EDDN // EBBR EBBR LWSK BKPR LYBE LQSA LYTV EBBR LFST EBBR LEMG LATI No Crew Bru…" at bounding box center [668, 265] width 958 height 25
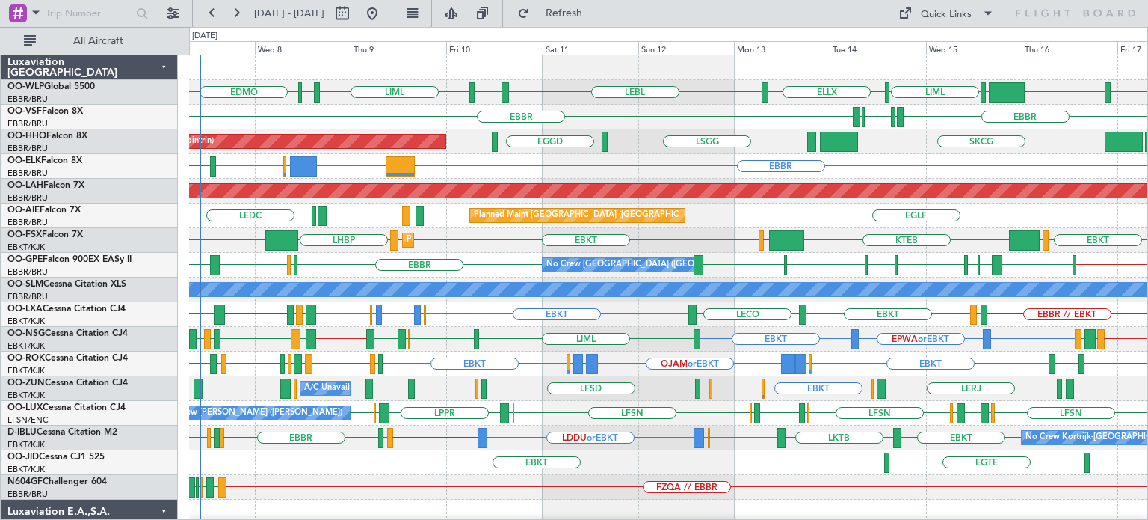
click at [483, 173] on div "EBBR HDAM or EBBR LFPB or EBBR EBBR LIML" at bounding box center [668, 166] width 958 height 25
click at [493, 238] on div "EBKT LOWS KTEB LHBP KTEB LIMC EBKT EBKT Planned Maint Kortrijk-Wevelgem" at bounding box center [668, 240] width 958 height 25
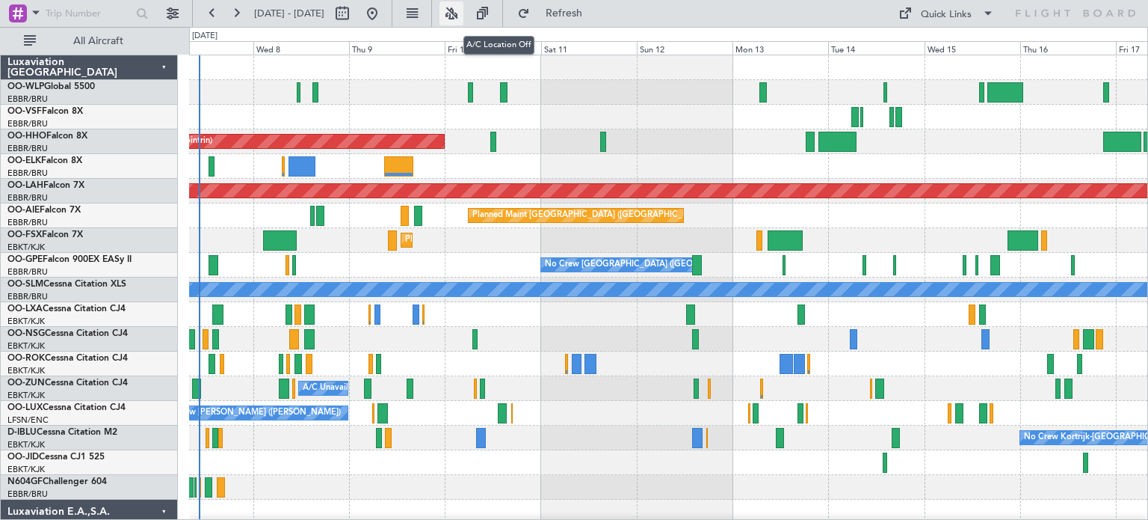
click at [463, 11] on button at bounding box center [452, 13] width 24 height 24
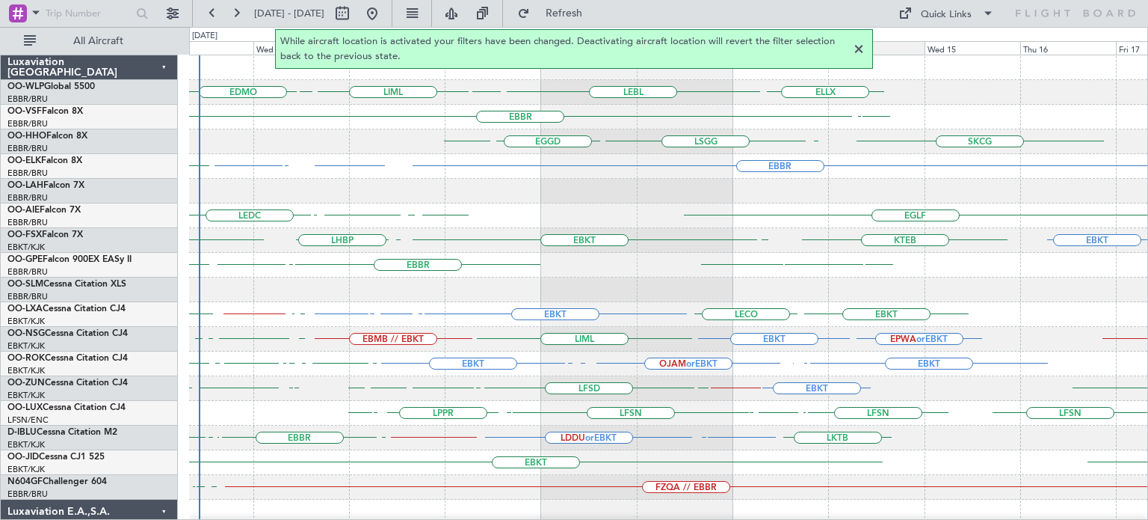
click at [859, 47] on div at bounding box center [859, 49] width 18 height 18
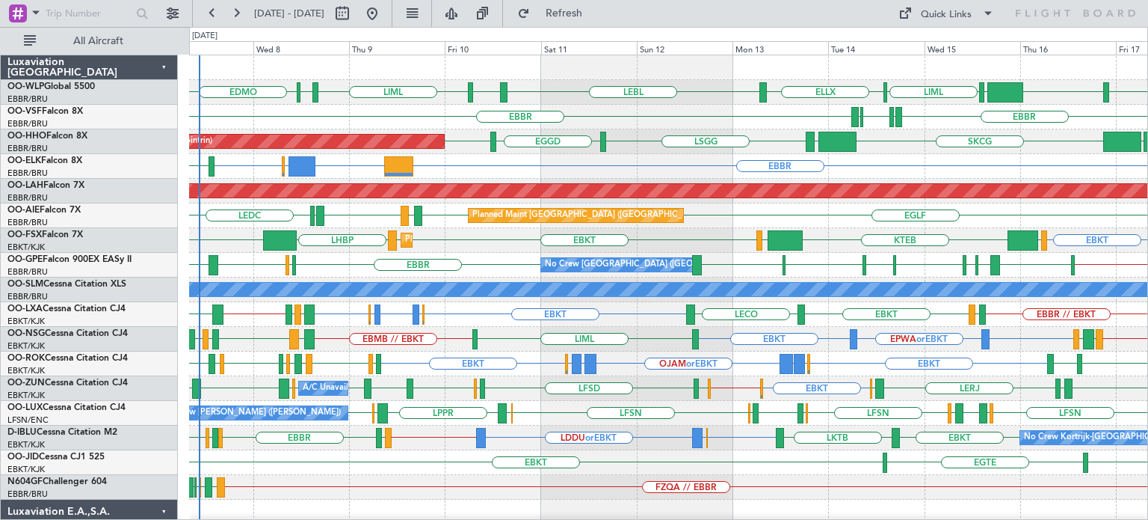
click at [718, 217] on div "EGLF EGLF LEMD EGLF LEMD LEDC Planned Maint London (Farnborough) Unplanned Main…" at bounding box center [668, 215] width 958 height 25
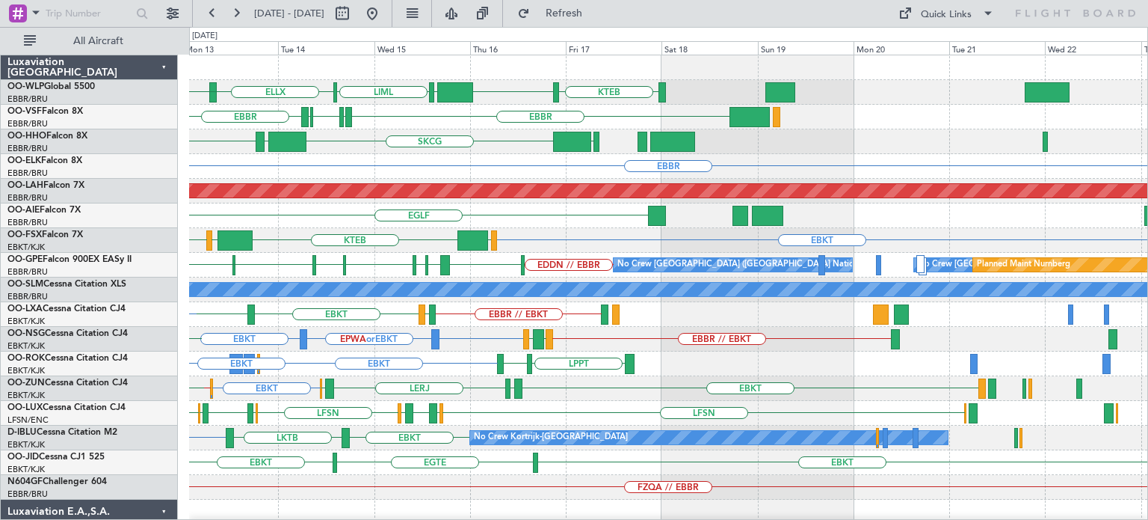
click at [486, 345] on div "ELLX LEBL KTEB KIND EBLG LIML EBLG LFMN LIRP EBBR EBBR LIRP SKCG LEZL LSGG EGGD…" at bounding box center [668, 499] width 958 height 888
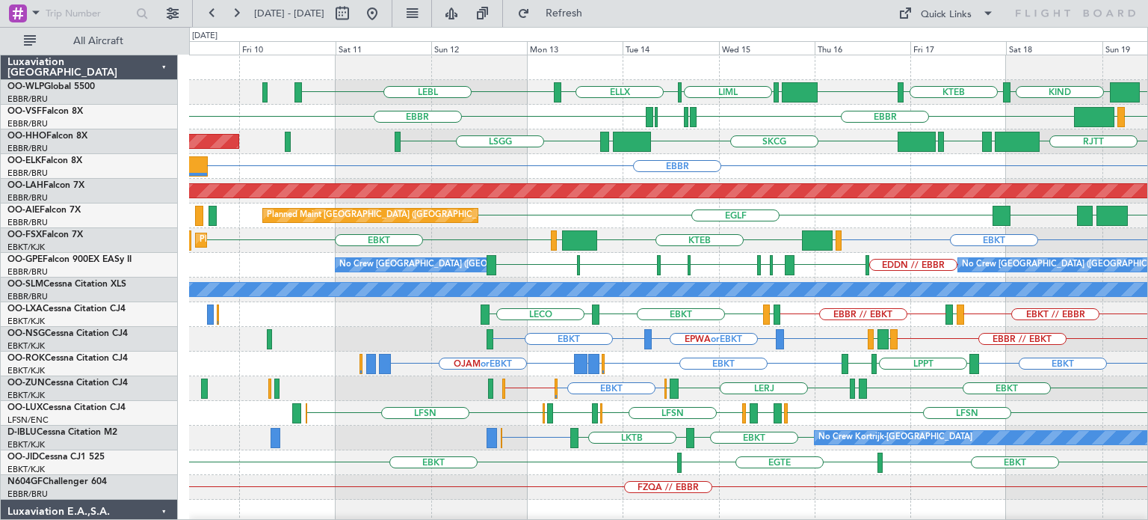
click at [658, 244] on div "EBKT KTEB LIMC EBKT LOWS Planned Maint Kortrijk-Wevelgem" at bounding box center [668, 240] width 958 height 25
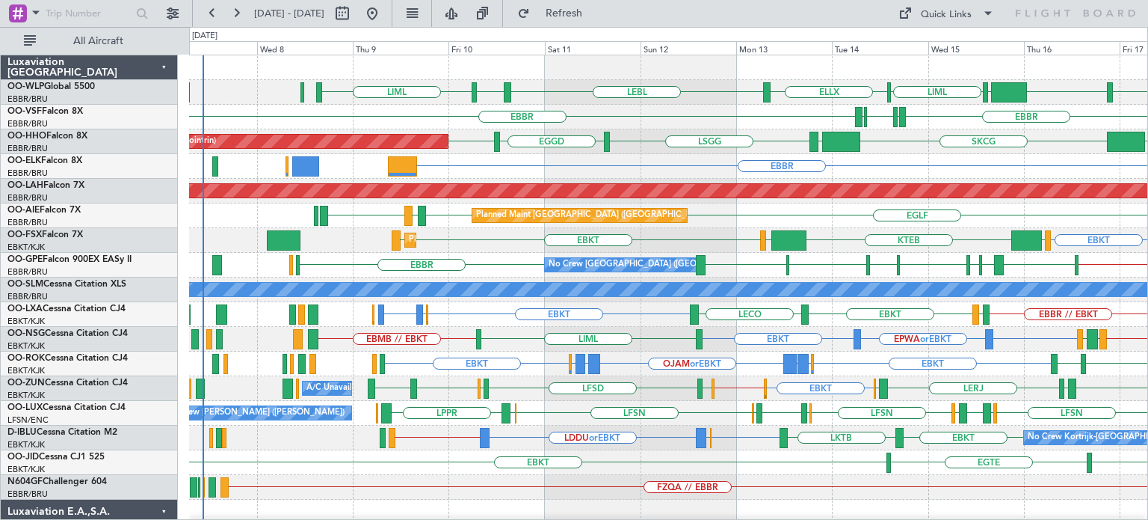
click at [480, 354] on div "ELLX LEBL EBLG LIML EBLG LIML KIND KTEB KIND EBLG LFMN LIRP EBBR EBBR LIRP VRMU…" at bounding box center [668, 499] width 958 height 888
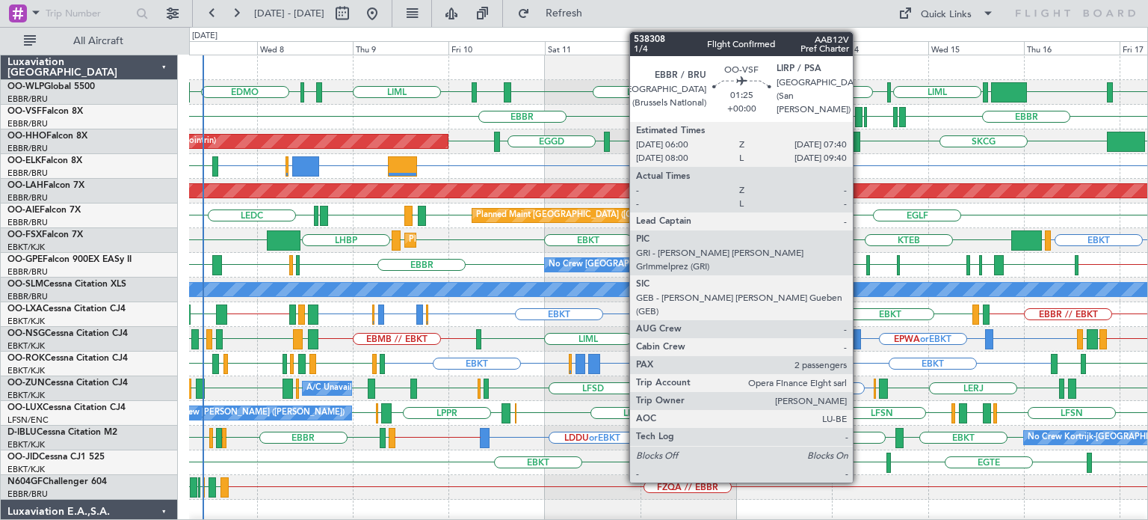
click at [860, 112] on div at bounding box center [858, 117] width 7 height 20
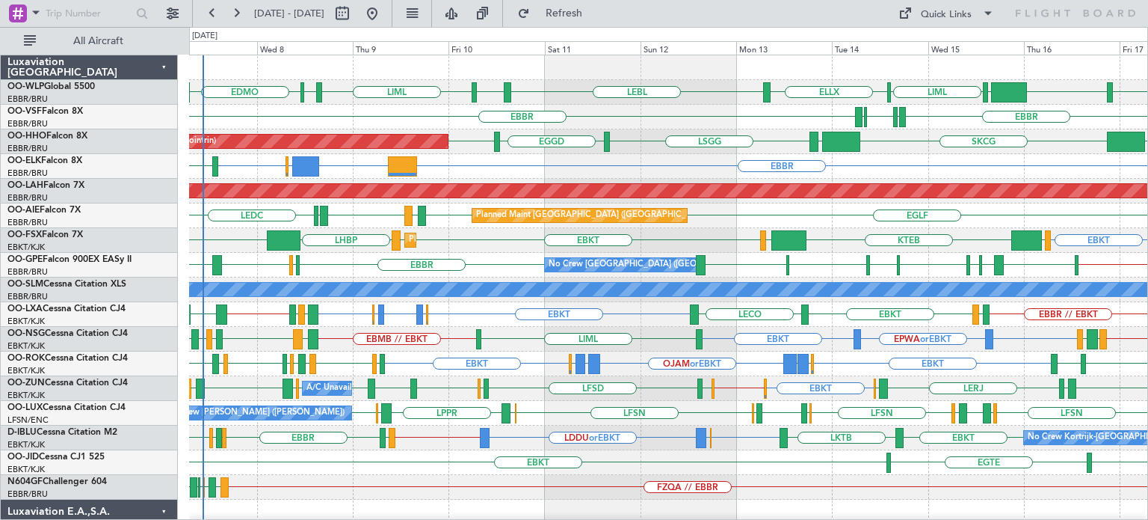
click at [664, 155] on div "EBBR HDAM or EBBR LFPB or EBBR EBBR LIML" at bounding box center [668, 166] width 958 height 25
click at [490, 150] on div "Planned Maint Geneva (Cointrin) SKCG LEZL LSGG EGGD LSGG EGGD" at bounding box center [668, 141] width 958 height 25
click at [613, 113] on div "EBBR [GEOGRAPHIC_DATA] LIRP LFMN LIRP" at bounding box center [668, 117] width 958 height 25
click at [555, 425] on div "EBKT EBBR or EBKT LDDU or EBKT EBKT // EBBR EBKT EBKT LKTB LSGS EBBR EGGW EDDK …" at bounding box center [668, 437] width 958 height 25
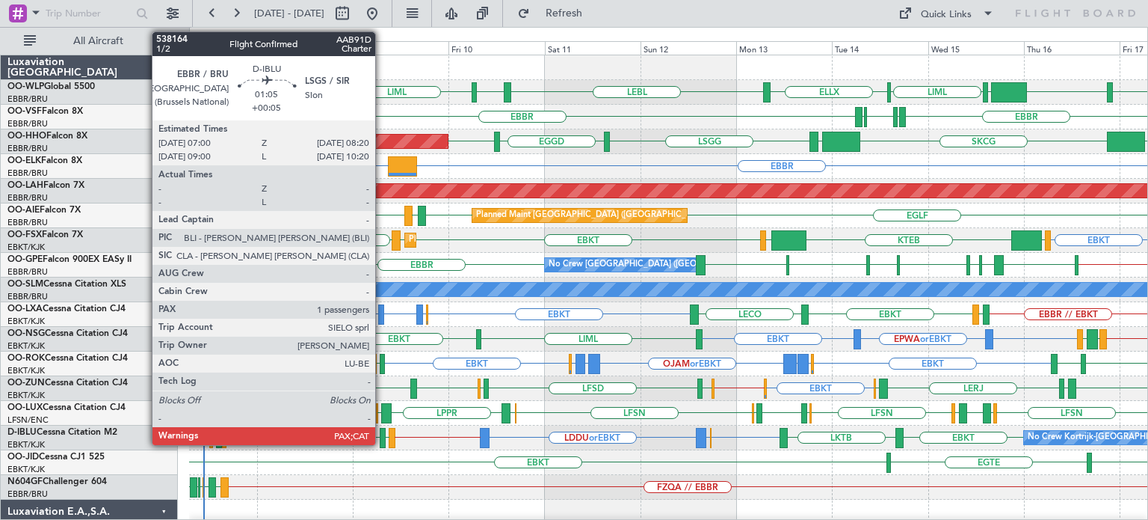
click at [382, 431] on div at bounding box center [383, 438] width 6 height 20
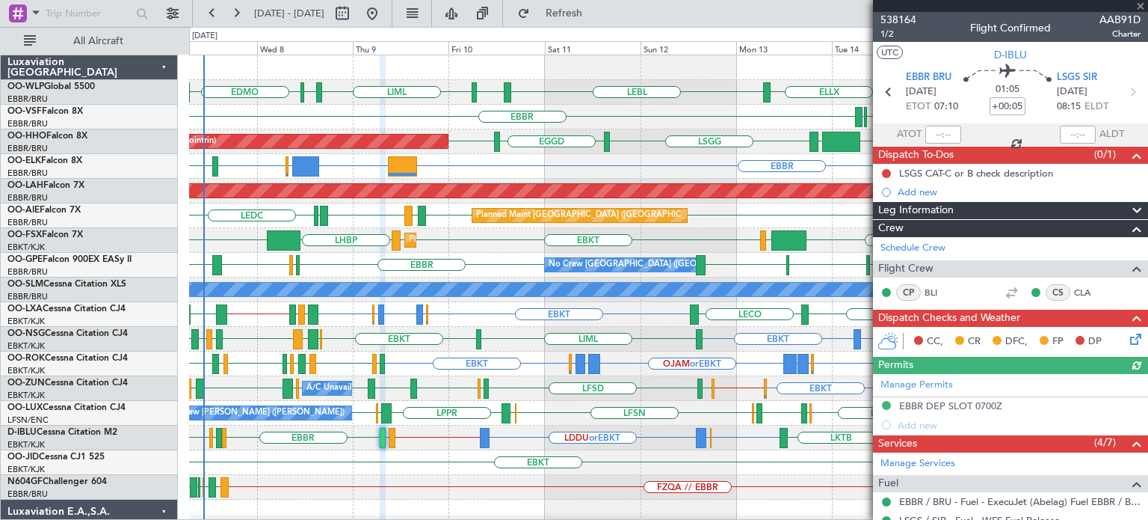
scroll to position [150, 0]
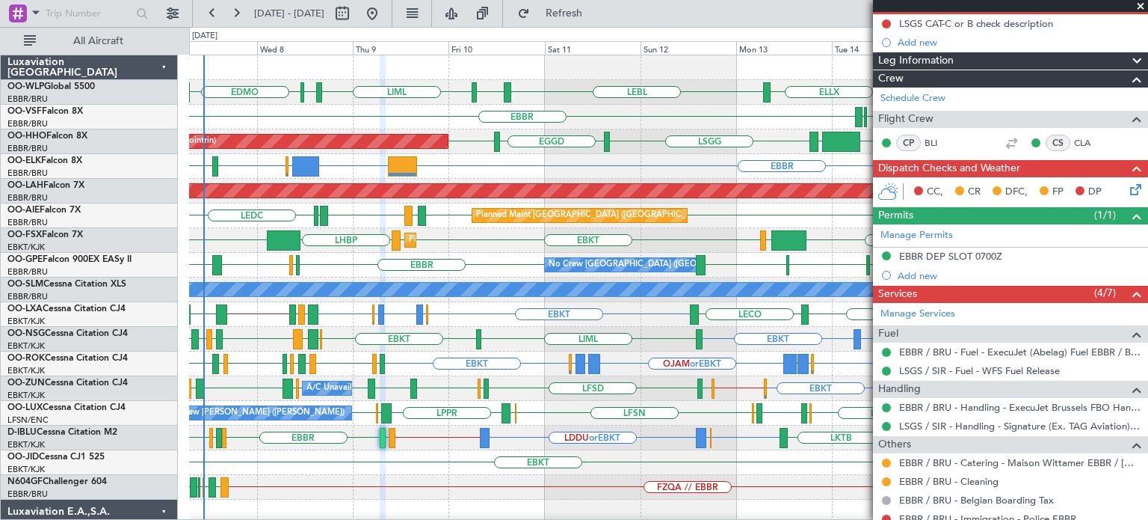
click at [1142, 2] on span at bounding box center [1140, 6] width 15 height 13
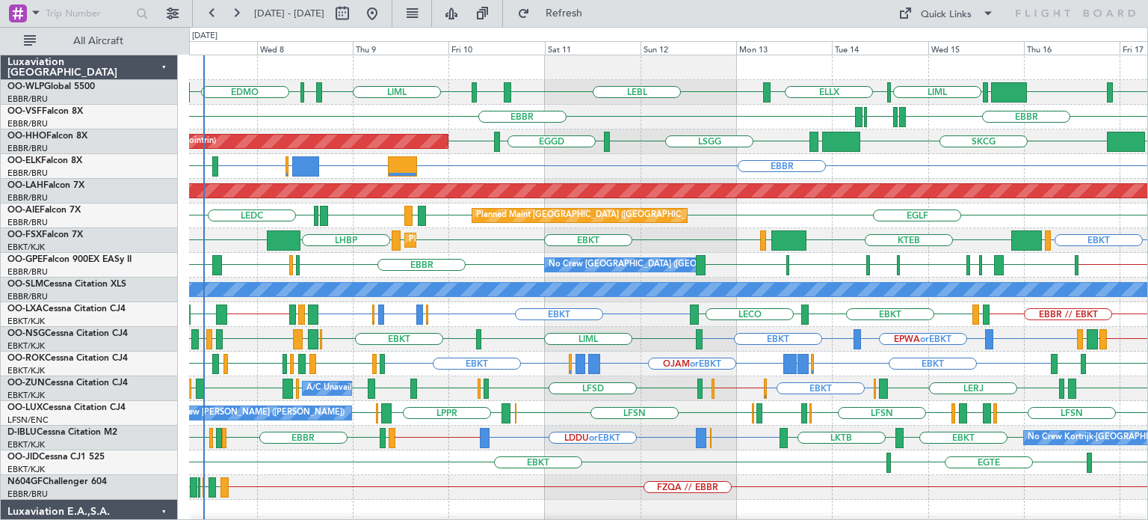
click at [522, 346] on div "EBKT EPWA or EBKT EBKT EBBR // EBKT LFML EGPH LIML EBKT EBMB LATI EBKT LFMD EBK…" at bounding box center [668, 339] width 958 height 25
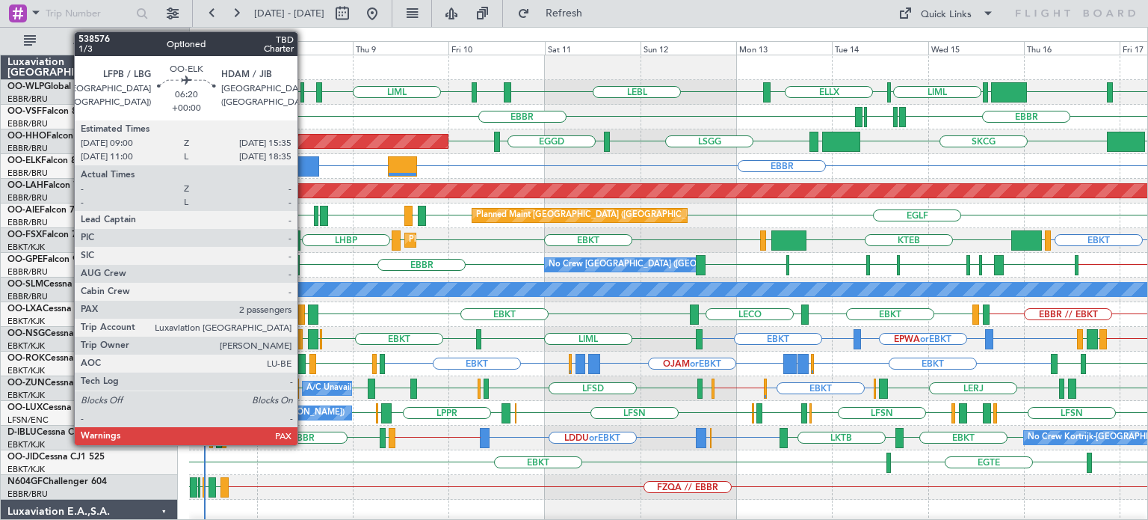
click at [304, 161] on div at bounding box center [305, 166] width 27 height 20
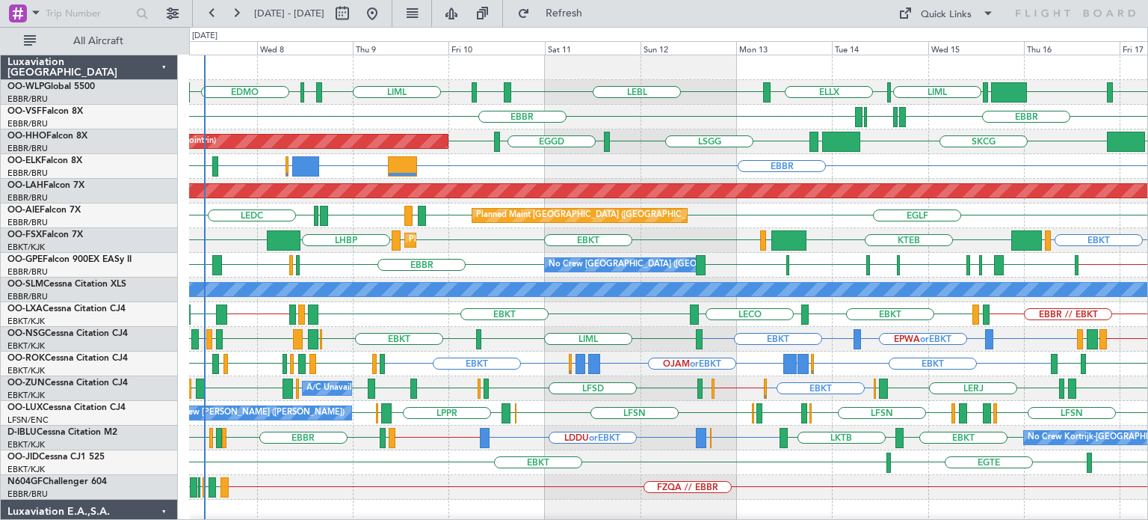
click at [649, 148] on div "EGGD SKCG [GEOGRAPHIC_DATA] [GEOGRAPHIC_DATA] EGGD [GEOGRAPHIC_DATA] Planned Ma…" at bounding box center [668, 141] width 958 height 25
click at [596, 19] on span "Refresh" at bounding box center [564, 13] width 63 height 10
click at [614, 152] on div "EGGD SKCG [GEOGRAPHIC_DATA] [GEOGRAPHIC_DATA] EGGD [GEOGRAPHIC_DATA] Planned Ma…" at bounding box center [668, 141] width 958 height 25
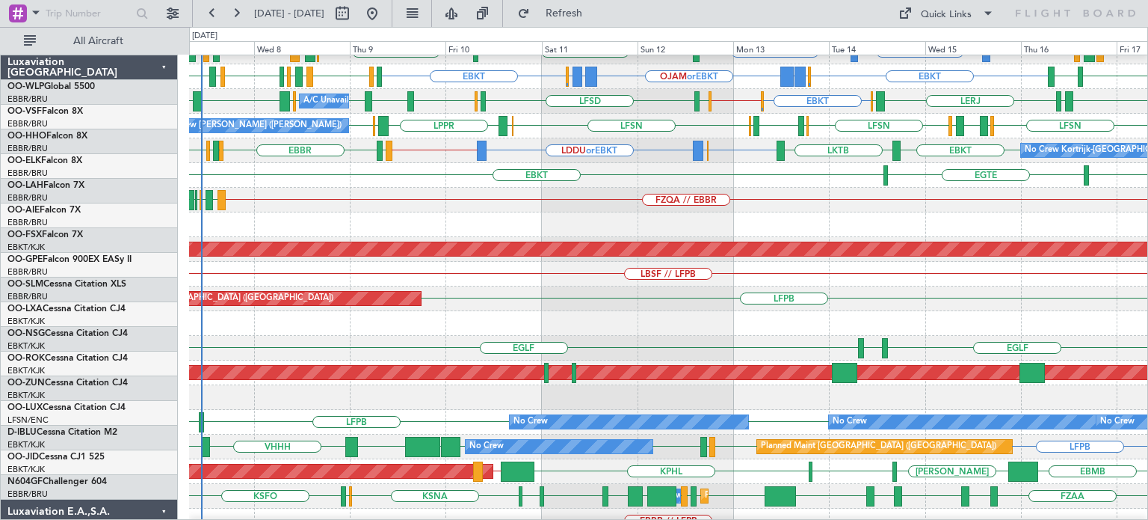
scroll to position [287, 0]
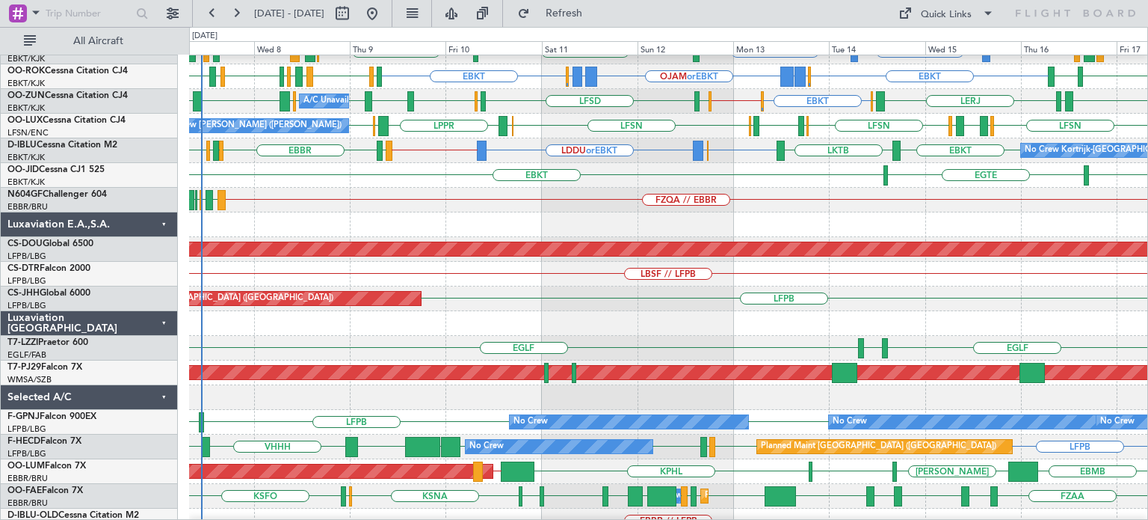
click at [817, 150] on div "EBKT EBBR or EBKT LDDU or EBKT EBKT // EBBR EBKT LKTB EBKT LSGS EBBR EGGW EDDK …" at bounding box center [668, 150] width 958 height 25
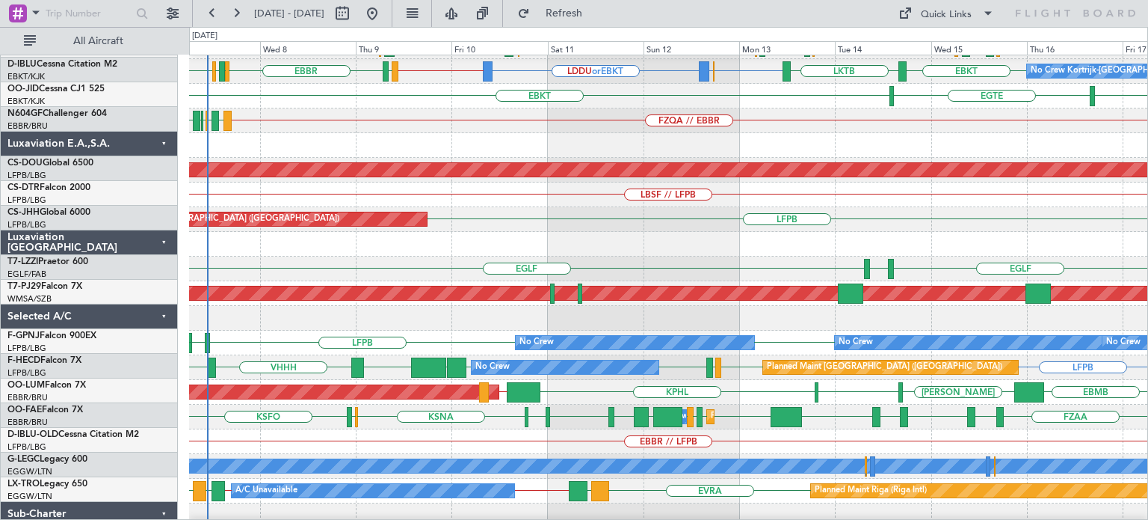
scroll to position [366, 0]
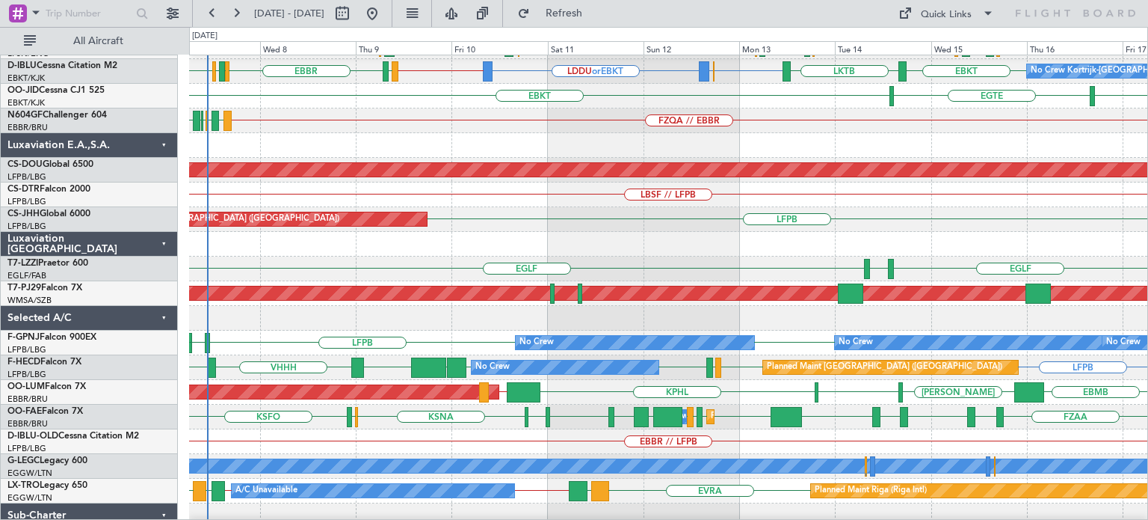
click at [629, 246] on div at bounding box center [668, 244] width 958 height 25
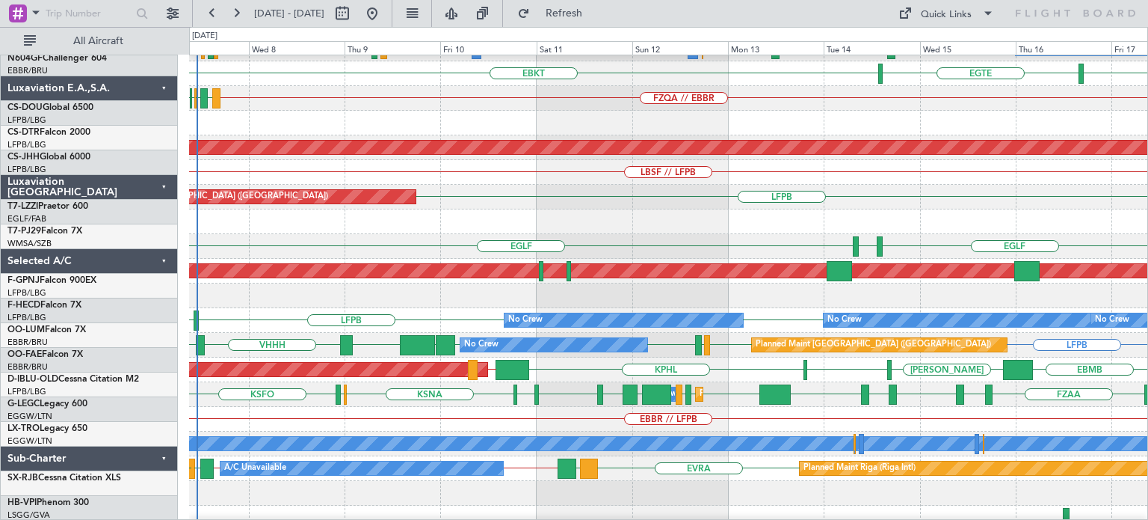
scroll to position [388, 0]
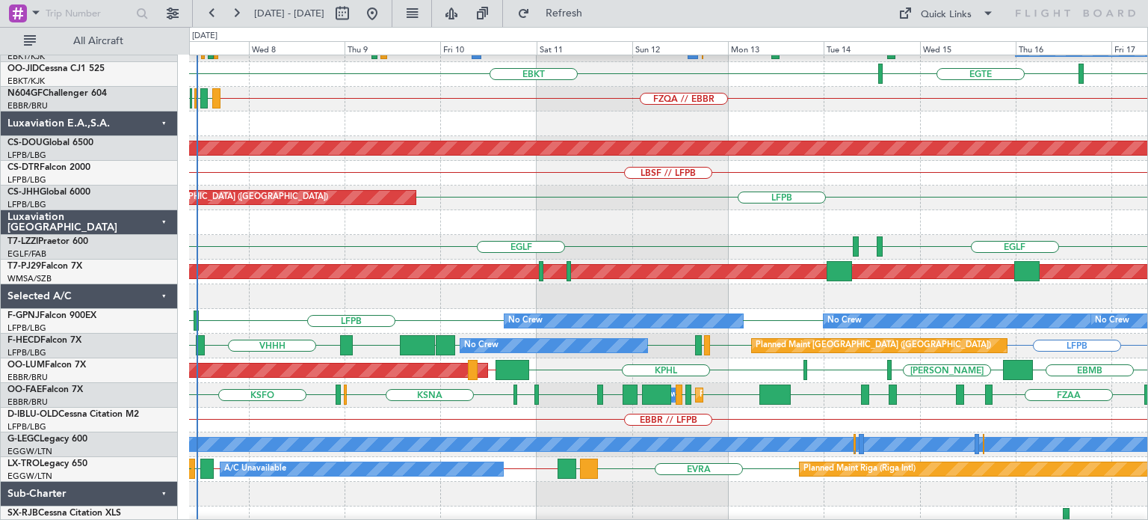
click at [546, 217] on div at bounding box center [668, 222] width 958 height 25
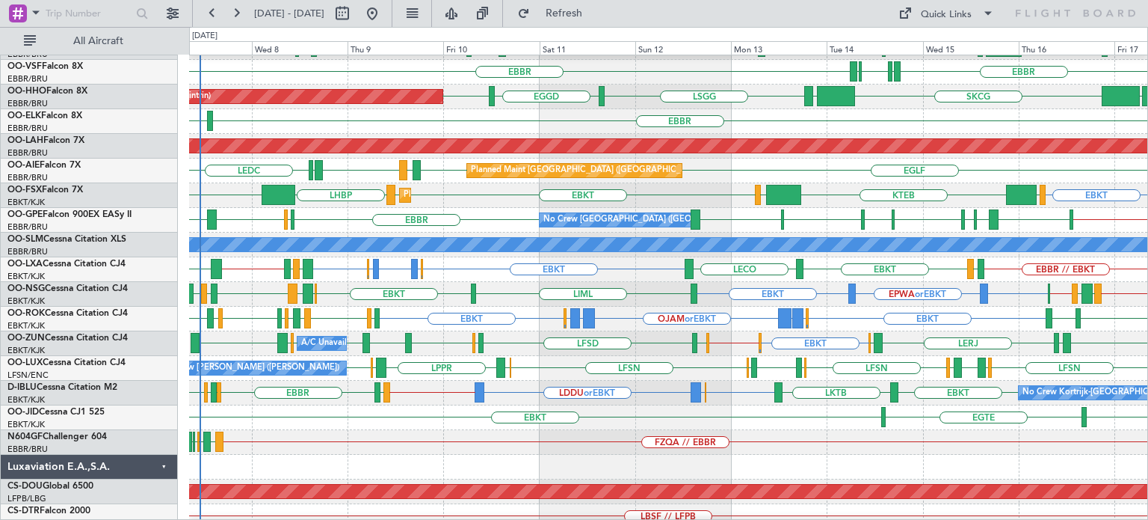
scroll to position [42, 0]
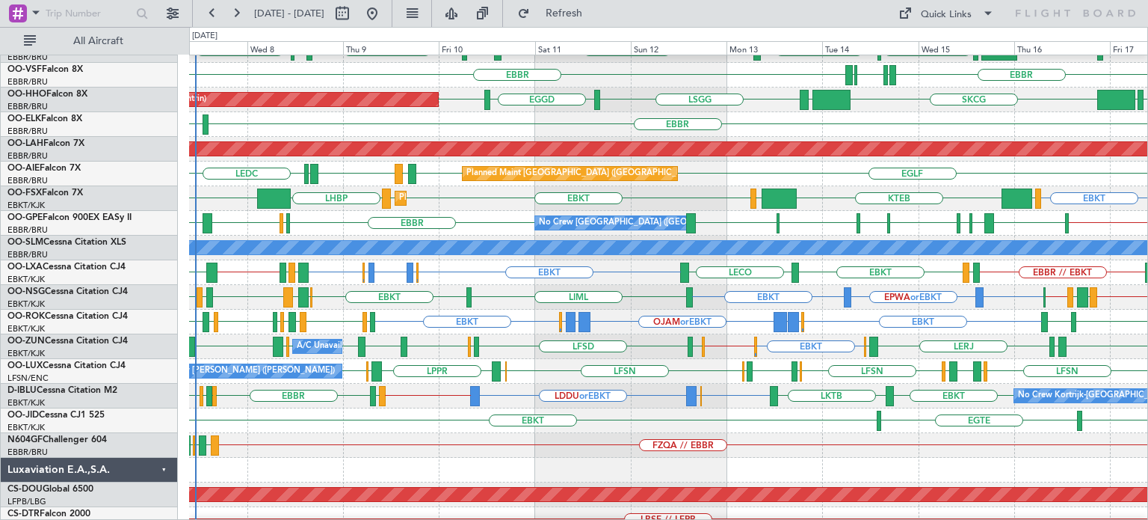
click at [541, 519] on html "07 Oct 2025 - 17 Oct 2025 Refresh Quick Links All Aircraft ELLX LEBL EBLG LIML …" at bounding box center [574, 260] width 1148 height 520
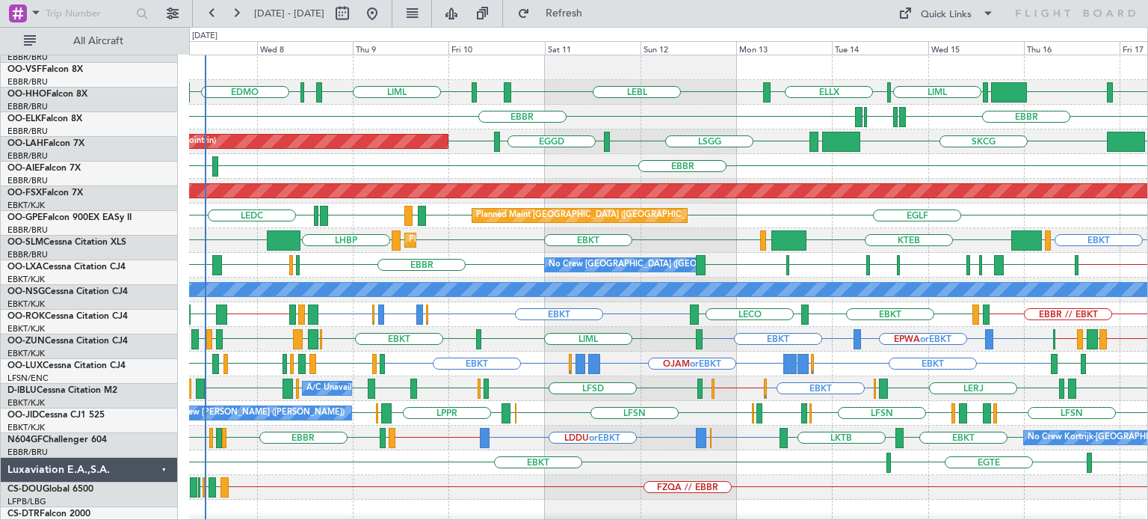
scroll to position [0, 0]
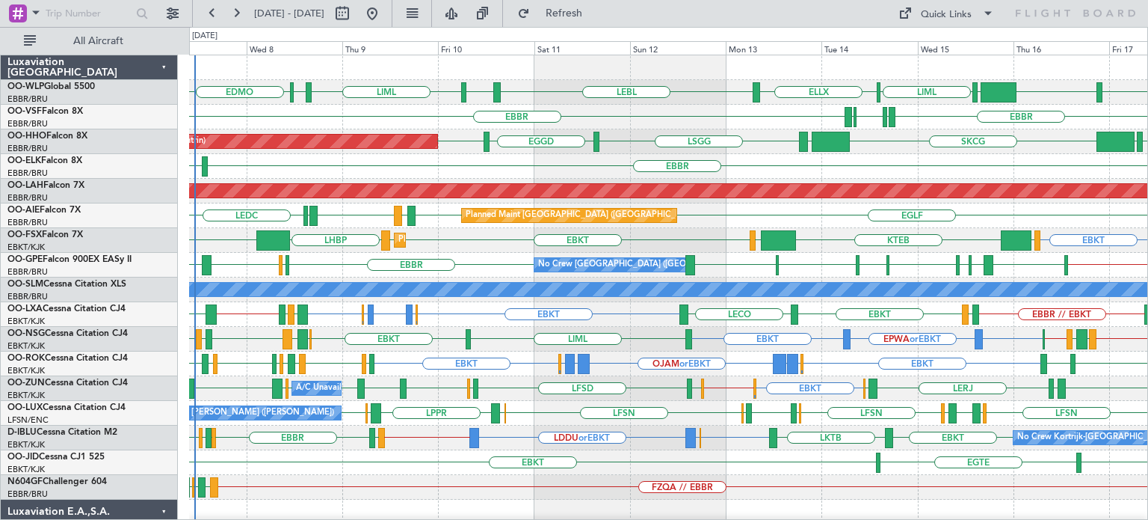
click at [622, 111] on div "EBBR LFMN LIRP EBBR LIRP" at bounding box center [668, 117] width 958 height 25
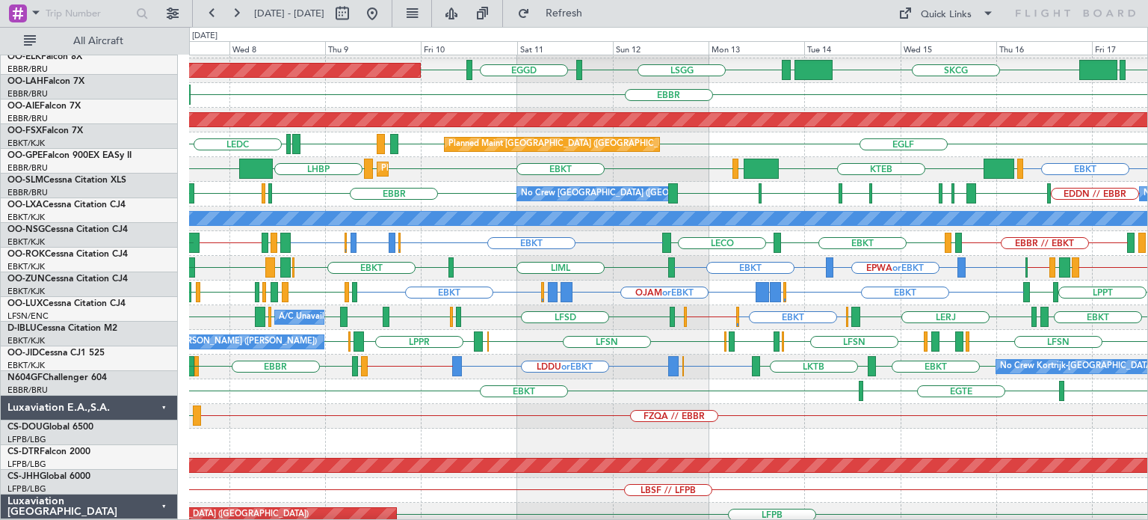
scroll to position [71, 0]
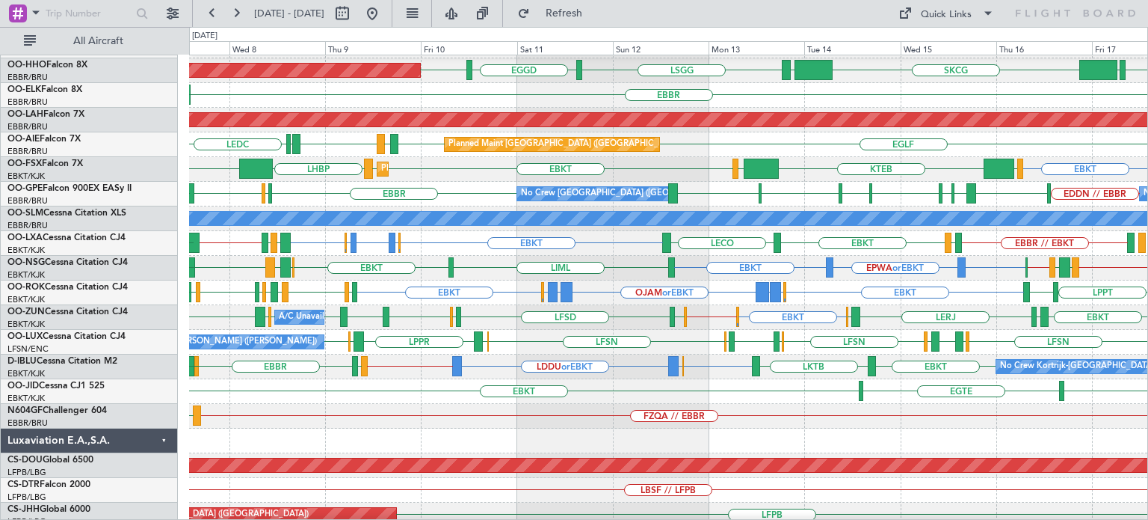
click at [565, 511] on div "LFPB Planned Maint Paris (Le Bourget)" at bounding box center [668, 514] width 958 height 25
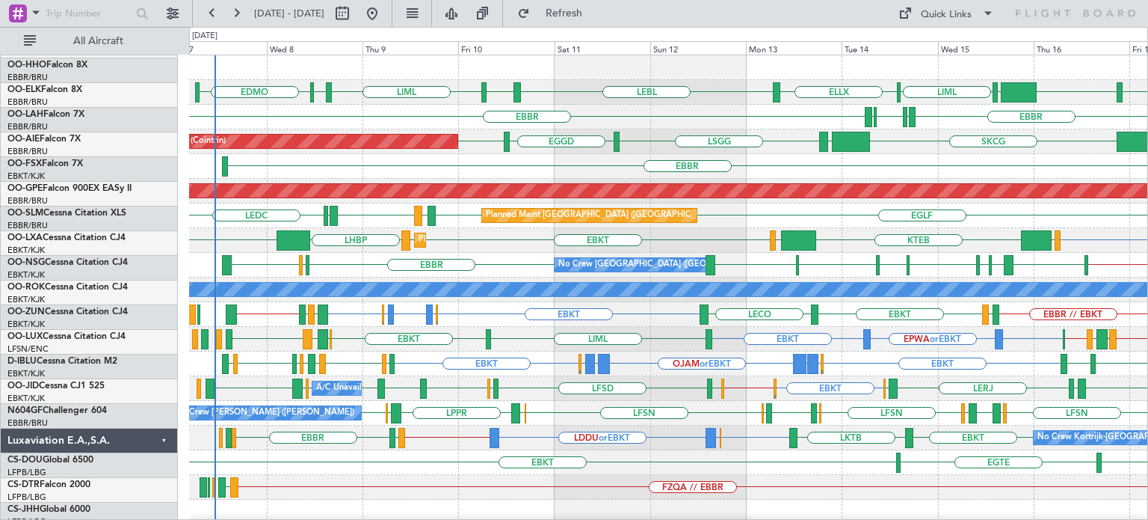
scroll to position [0, 0]
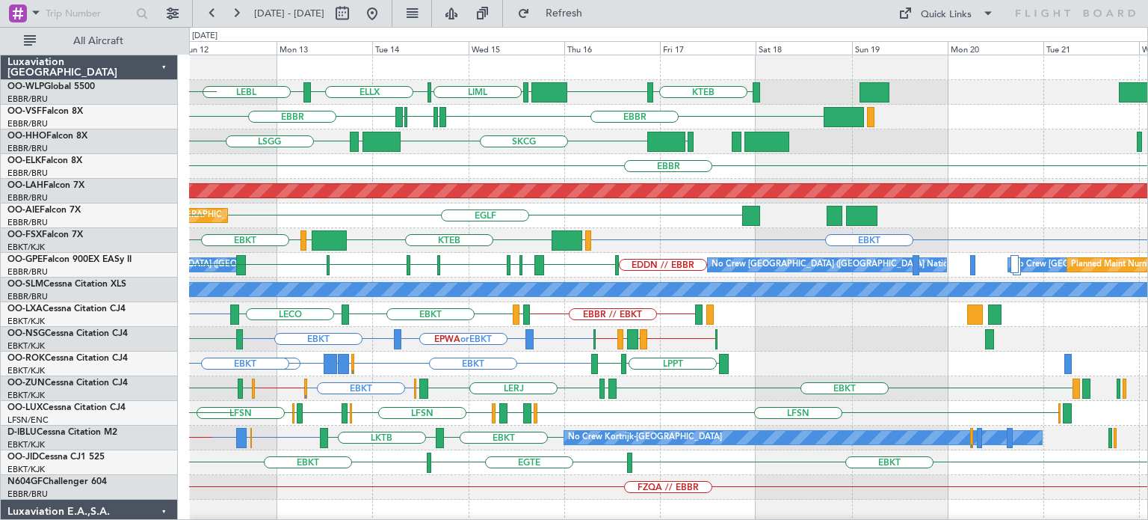
click at [550, 391] on div "ELLX LEBL KTEB KIND EBLG LIML EBLG LIML EBBR LFMN LIRP EBBR LIRP SKCG LEZL LSGG…" at bounding box center [668, 499] width 958 height 888
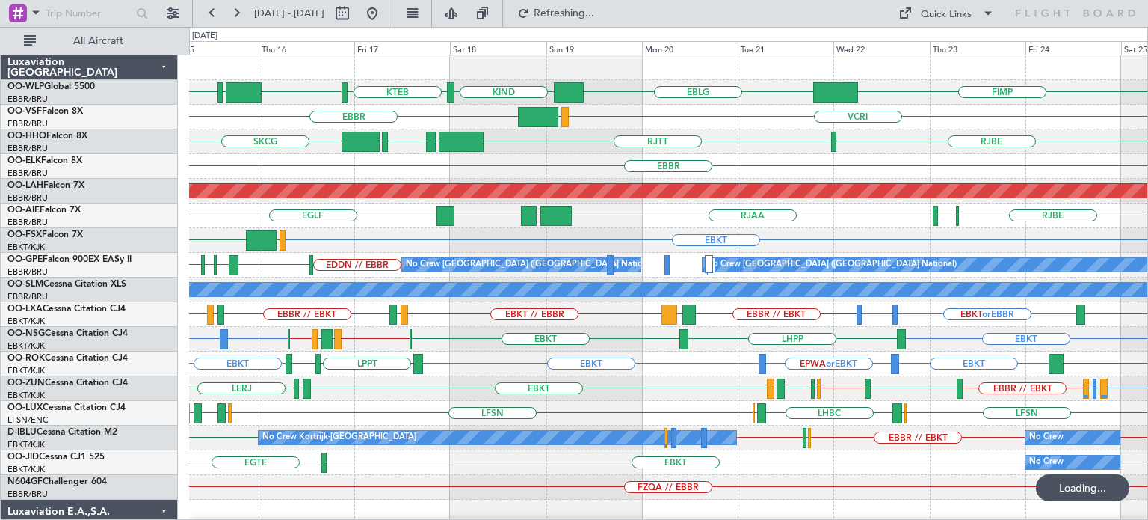
click at [700, 382] on div "EBBR // EBKT EBKT or EBBR LEPA or EBBR LFML or EBBR EDDM EBKT // EBBR EGLL EBKT…" at bounding box center [668, 388] width 958 height 25
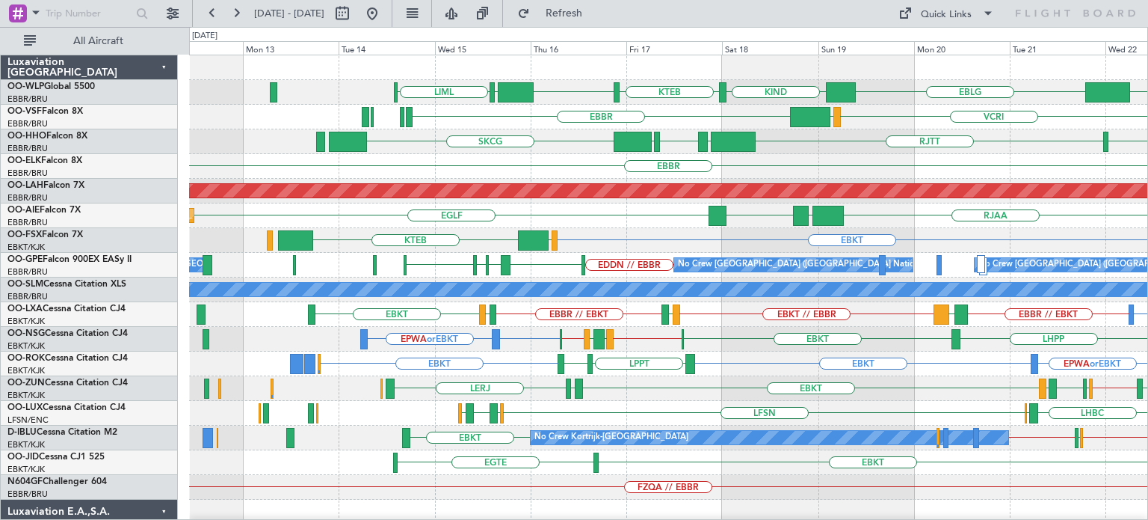
click at [719, 428] on div "FIMP EBLG KIND KTEB KIND EBLG LIML VCRI VRMU EBBR RJBE RJTT SKCG LROP LSGG EGGD…" at bounding box center [668, 499] width 958 height 888
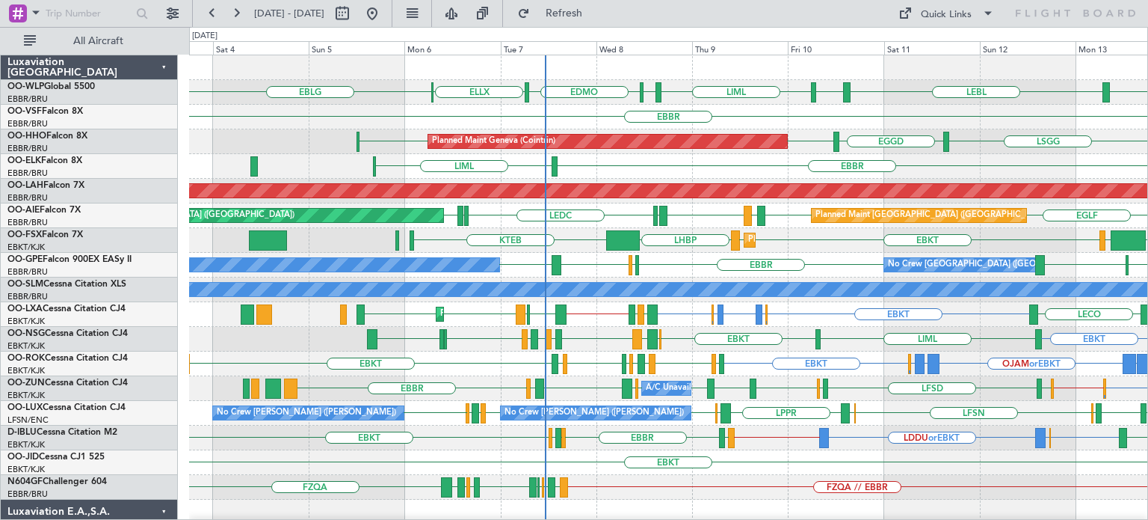
click at [685, 315] on div "Planned Maint Kortrijk-Wevelgem EBKT EGKB or EBKT LFTH or EBKT EGKB or EBKT EBK…" at bounding box center [668, 314] width 958 height 25
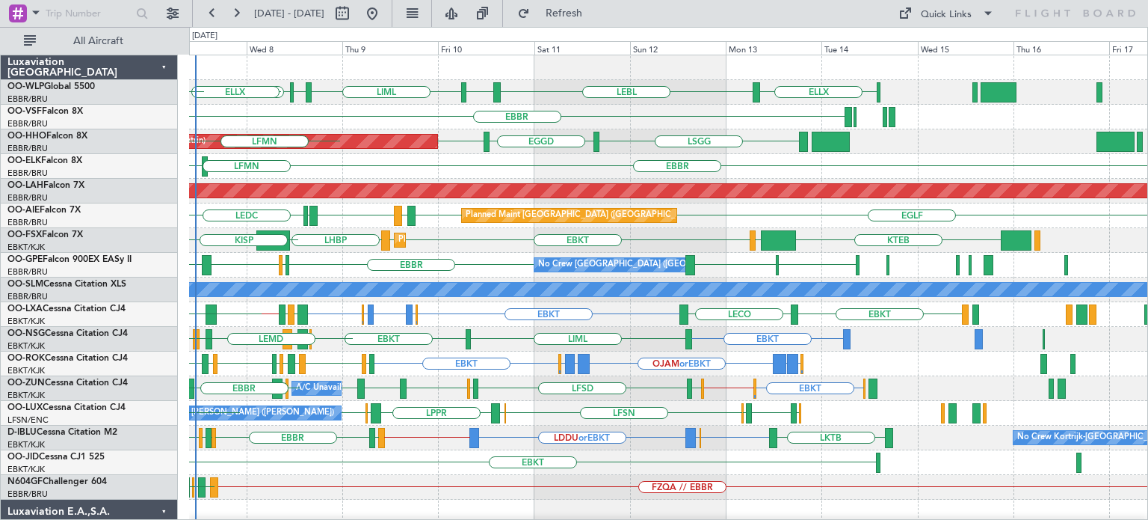
click at [640, 427] on div "ELLX LIML LEBL EBLG EDMO EDDP ELLX EBLG EBBR LSGG EGGD LSGG Planned Maint Genev…" at bounding box center [668, 462] width 958 height 814
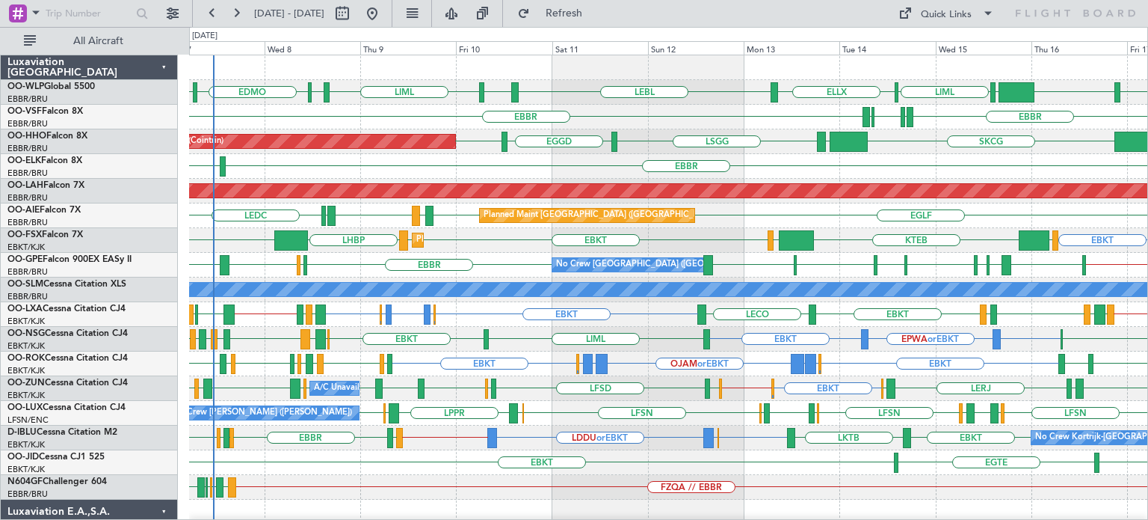
click at [828, 213] on div "Planned Maint London (Farnborough) EGLF EGLF LEMD LEDC EGLF LEMD Unplanned Main…" at bounding box center [668, 215] width 958 height 25
click at [526, 244] on div "Planned Maint Kortrijk-Wevelgem EBKT LOWS KTEB LHBP KTEB LIMC EBKT EBKT" at bounding box center [668, 240] width 958 height 25
click at [588, 10] on span "Refresh" at bounding box center [564, 13] width 63 height 10
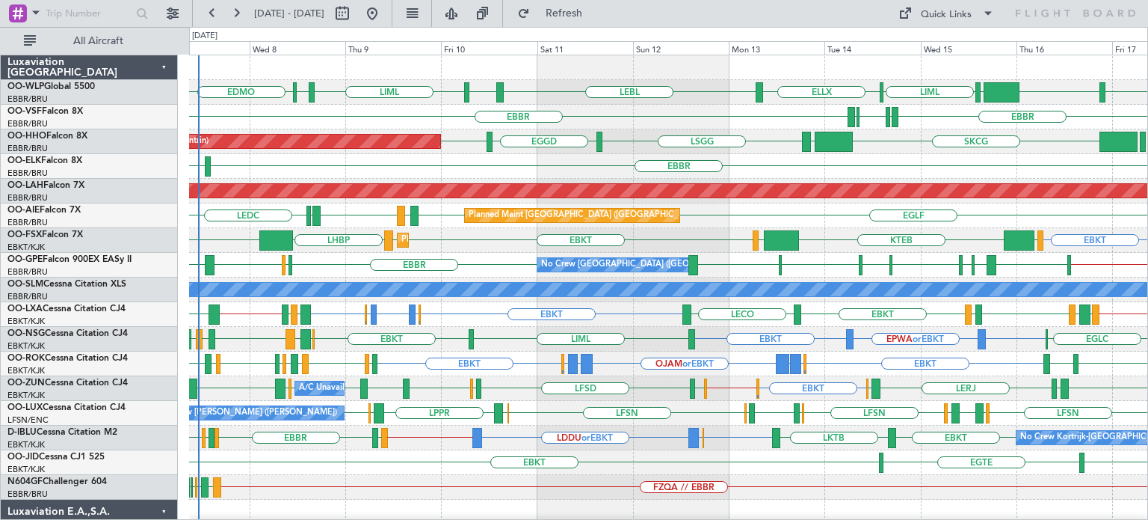
click at [719, 240] on div "EBKT LOWS KTEB LHBP KTEB LIMC EBKT EBKT Planned Maint Kortrijk-Wevelgem" at bounding box center [668, 240] width 958 height 25
click at [843, 234] on div "Planned Maint Kortrijk-Wevelgem EBKT LOWS KTEB LHBP KTEB LIMC EBKT EBKT" at bounding box center [668, 240] width 958 height 25
click at [646, 120] on div "EBBR LIRP LFMN EBBR LIRP" at bounding box center [668, 117] width 958 height 25
click at [435, 170] on div "EBBR LIML" at bounding box center [668, 166] width 958 height 25
click at [828, 221] on div "Planned Maint London (Farnborough) EGLF EGLF LEMD LEDC EGLF LEMD Unplanned Main…" at bounding box center [668, 215] width 958 height 25
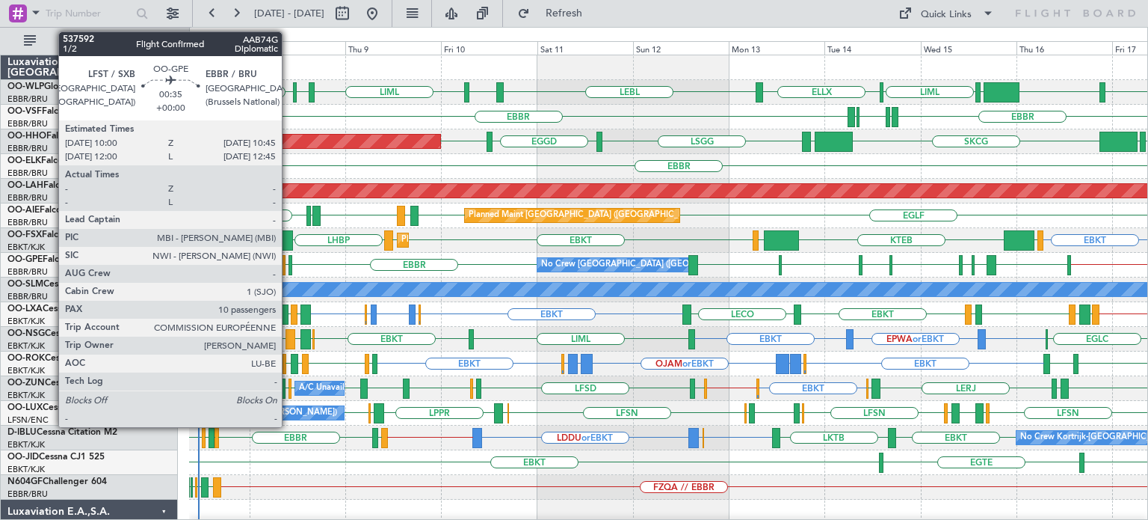
click at [289, 259] on div at bounding box center [291, 265] width 4 height 20
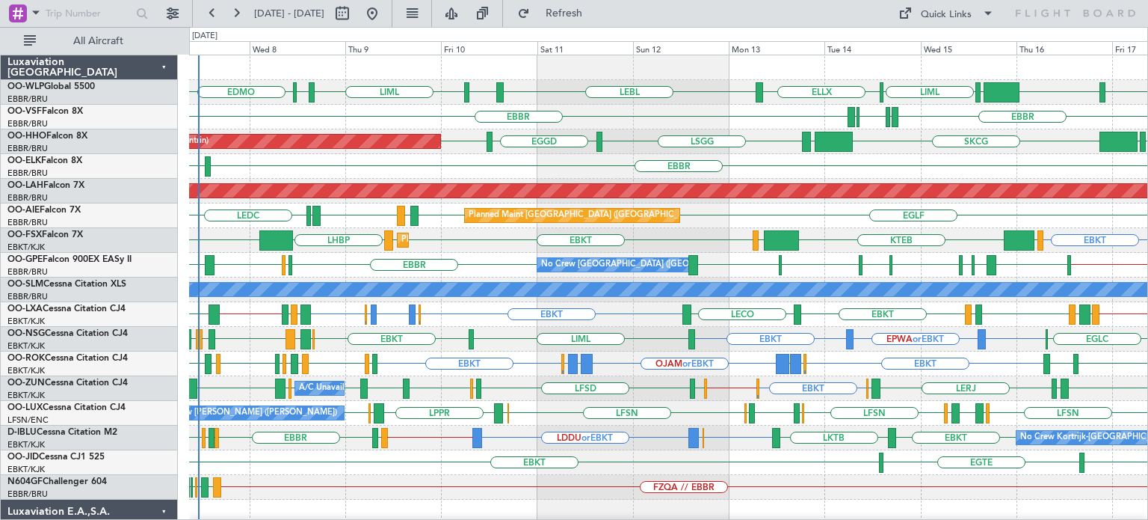
click at [575, 74] on div at bounding box center [668, 67] width 958 height 25
click at [489, 259] on div "LQSA LYTV LATI EBBR LFST EBBR LEMG EDDN // EBBR EBBR LWSK BKPR LYBE No Crew Bru…" at bounding box center [668, 265] width 958 height 25
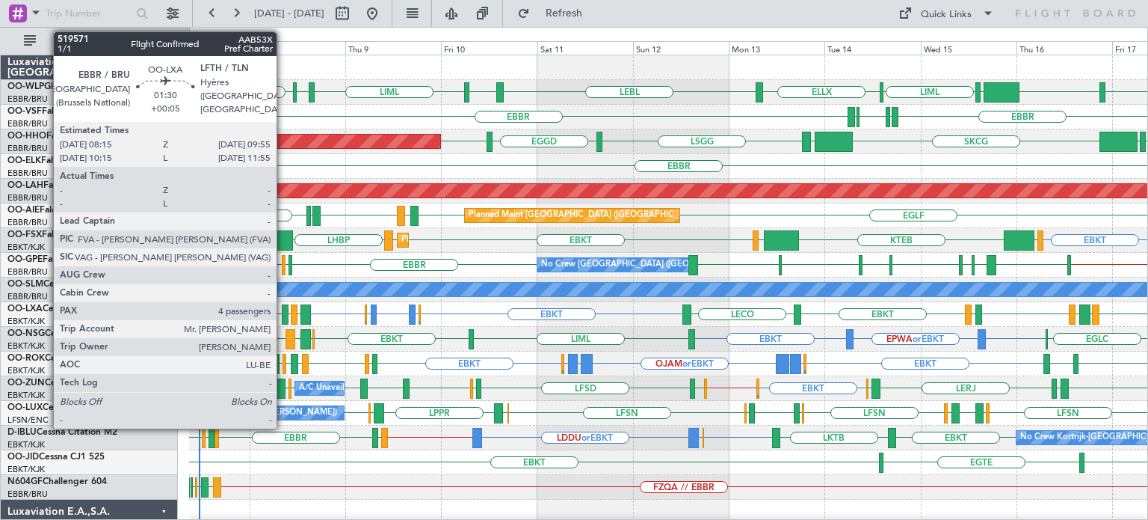
click at [283, 309] on div at bounding box center [285, 314] width 7 height 20
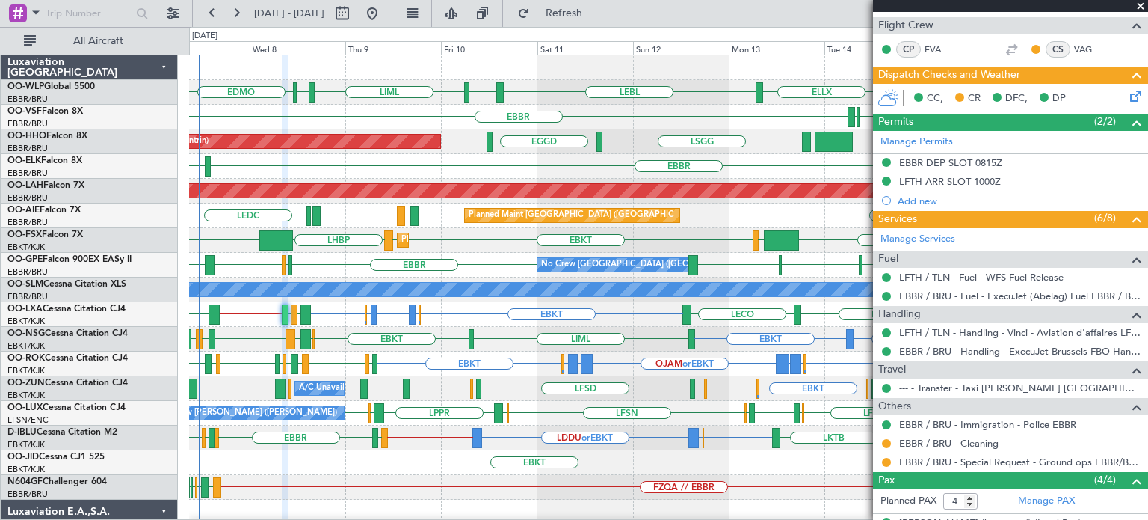
scroll to position [440, 0]
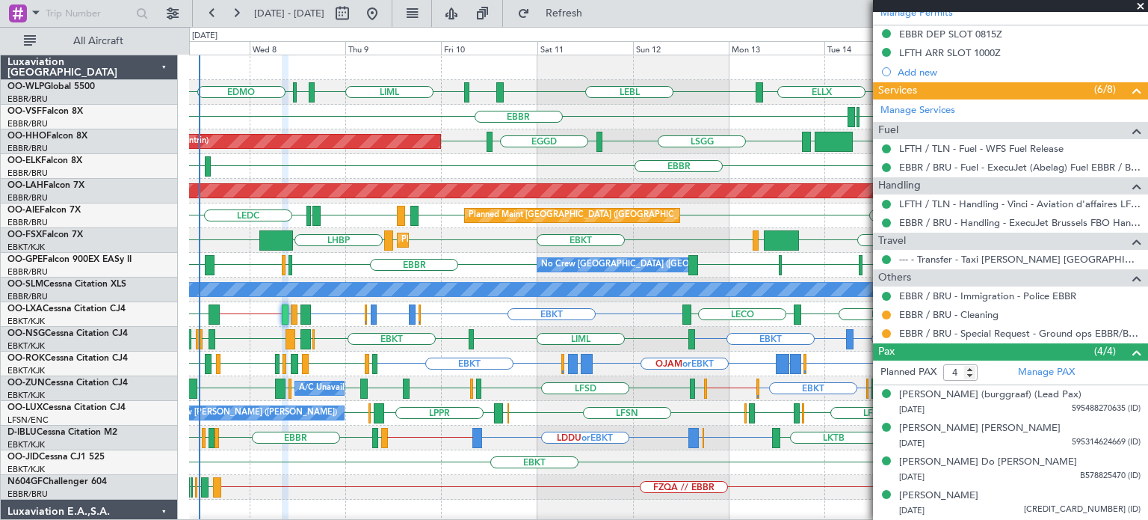
click at [1142, 6] on span at bounding box center [1140, 6] width 15 height 13
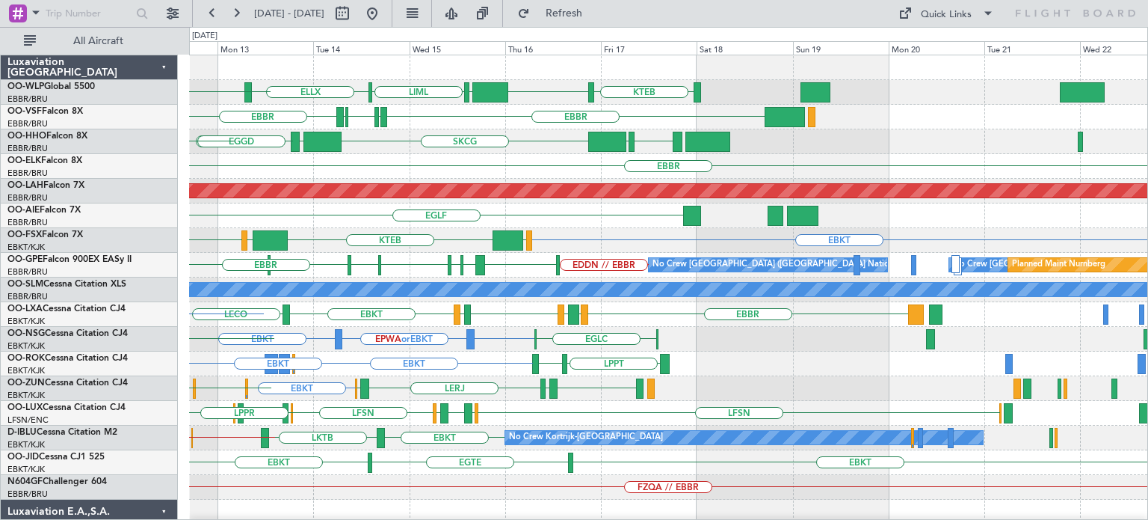
click at [546, 393] on div "ELLX LEBL KTEB KIND EBLG LIML EBLG LIML LFMN LIRP [GEOGRAPHIC_DATA] [GEOGRAPHIC…" at bounding box center [668, 499] width 958 height 888
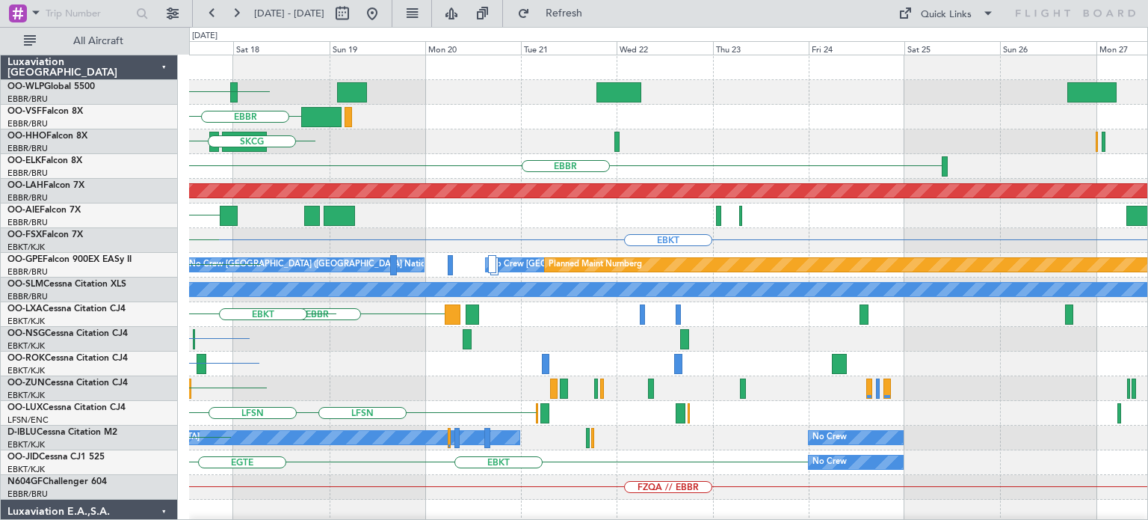
click at [515, 427] on div "KTEB EBLG KIND LIML [GEOGRAPHIC_DATA] [GEOGRAPHIC_DATA] EGGD SKCG [GEOGRAPHIC_D…" at bounding box center [668, 499] width 958 height 888
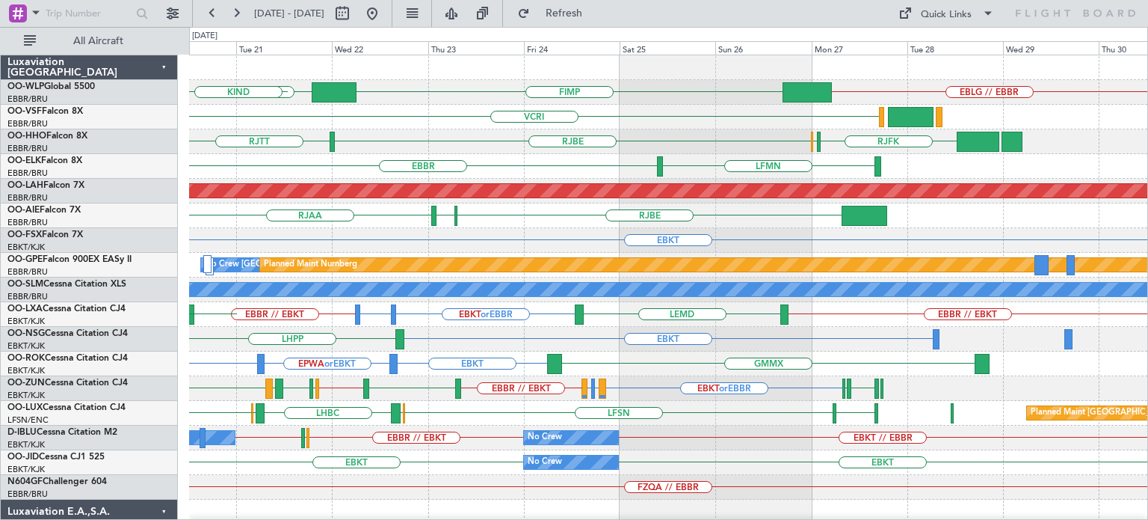
click at [662, 492] on div "FIMP EBLG EBLG // EBBR KIND VCRI VRMU [GEOGRAPHIC_DATA] [GEOGRAPHIC_DATA] [GEOG…" at bounding box center [668, 462] width 958 height 814
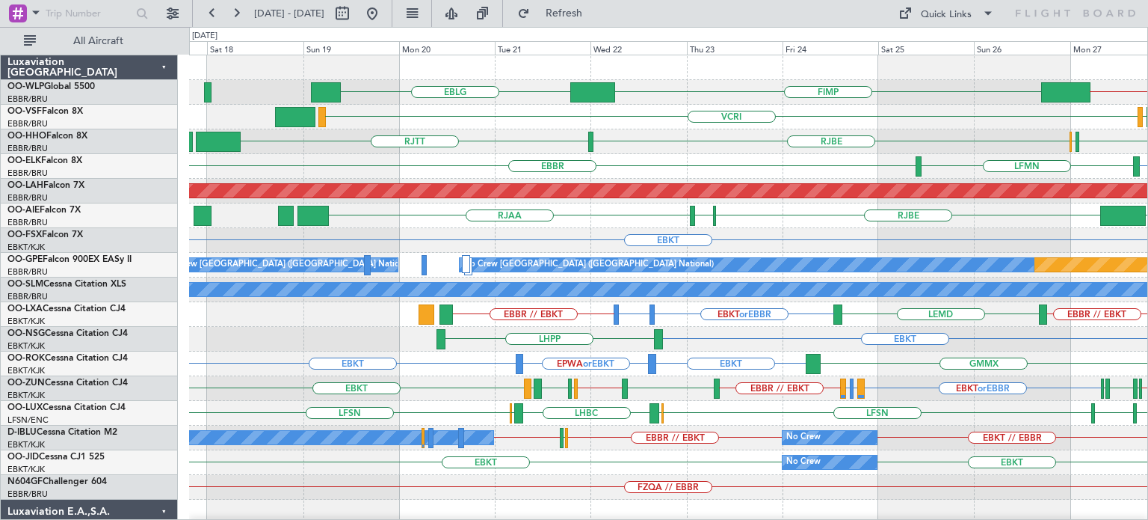
click at [836, 343] on div "EBKT LHPP EPWA or EBKT EBKT" at bounding box center [668, 339] width 958 height 25
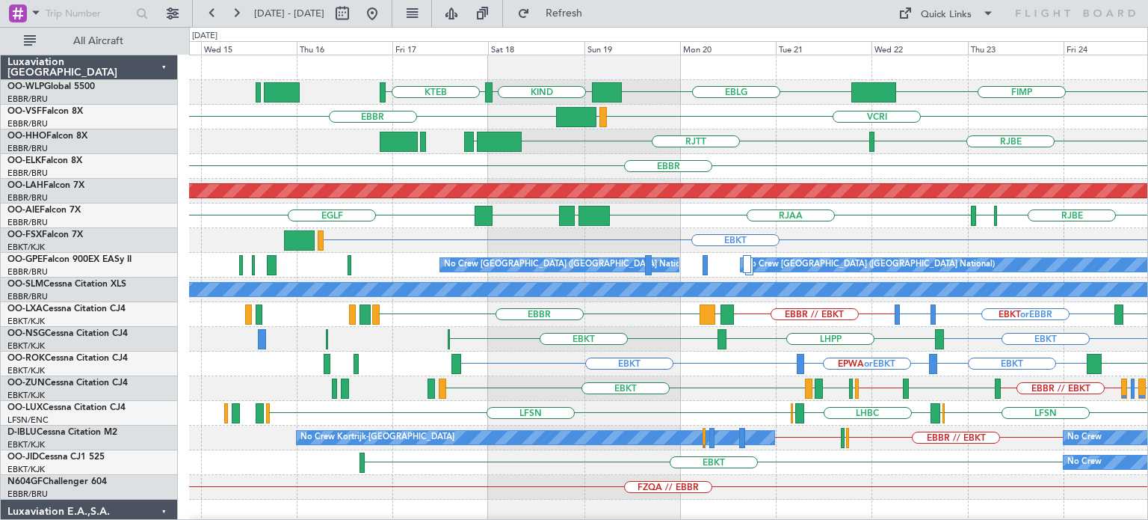
click at [723, 379] on div "EBBR // EBKT EBKT or EBBR LEPA or [GEOGRAPHIC_DATA] LFML or EBBR EDDM EBKT // E…" at bounding box center [668, 388] width 958 height 25
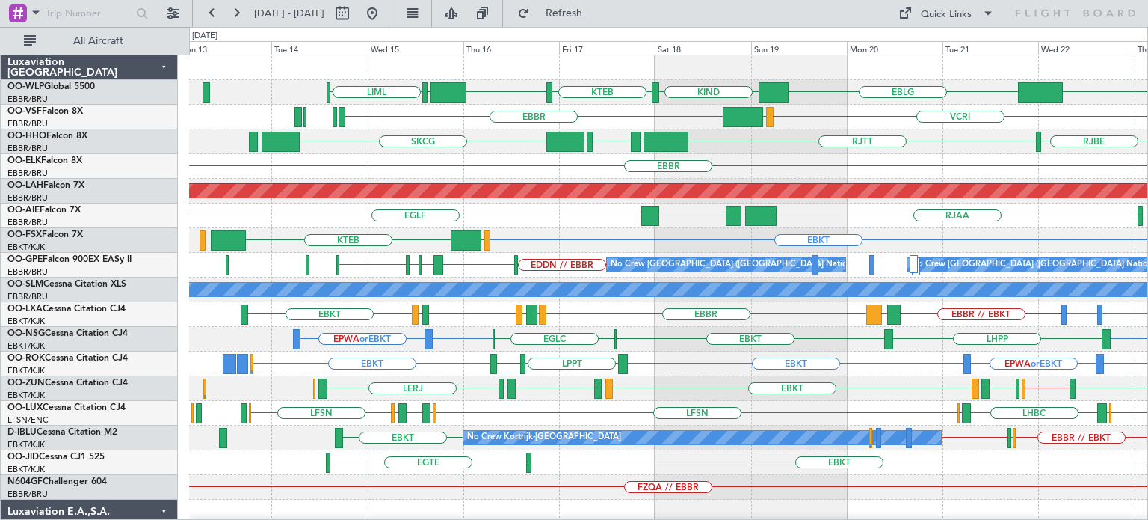
click at [664, 400] on div "FIMP EBLG KIND KTEB KIND EBLG LIML VCRI VRMU [GEOGRAPHIC_DATA] [GEOGRAPHIC_DATA…" at bounding box center [668, 499] width 958 height 888
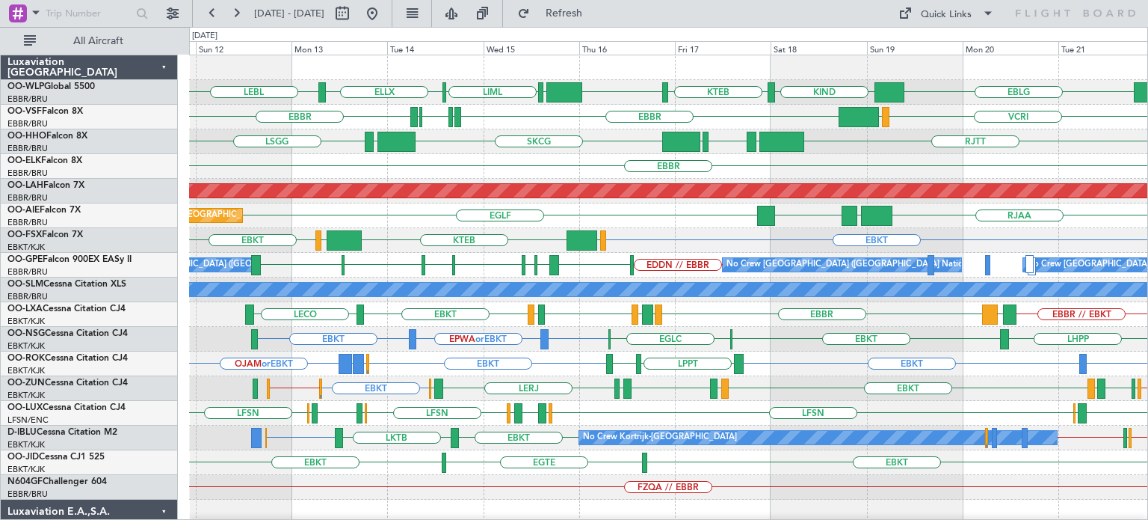
click at [541, 373] on div "EPWA or EBKT EBKT EBKT ELLX or EBKT LGKR or EBKT OJAM or EBKT LPPT LERJ EBKT" at bounding box center [668, 363] width 958 height 25
click at [384, 16] on button at bounding box center [372, 13] width 24 height 24
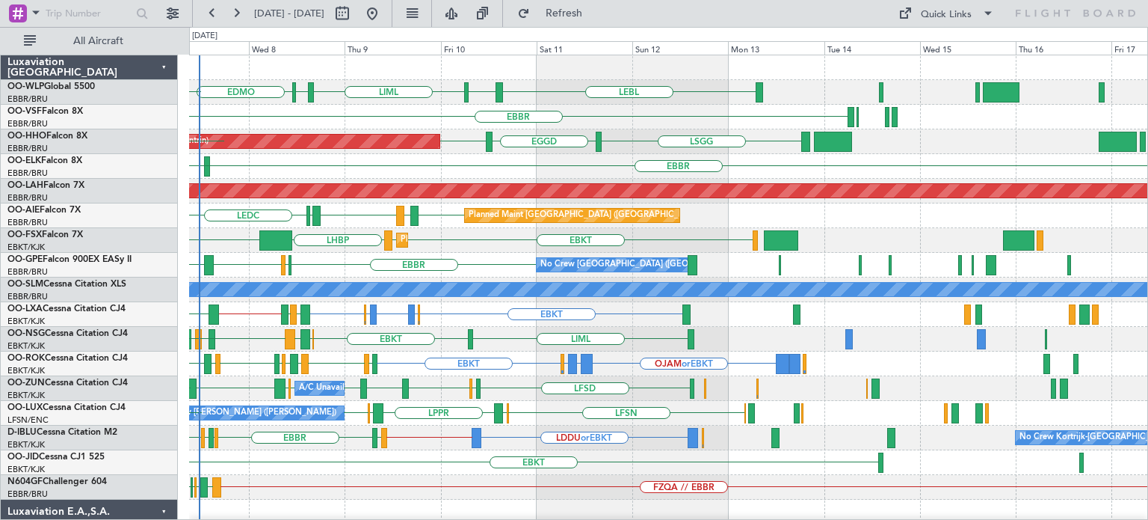
click at [475, 353] on div "LEBL EBLG LIML EDMO EDDP ELLX EBLG [GEOGRAPHIC_DATA] [GEOGRAPHIC_DATA] EGGD [GE…" at bounding box center [668, 462] width 958 height 814
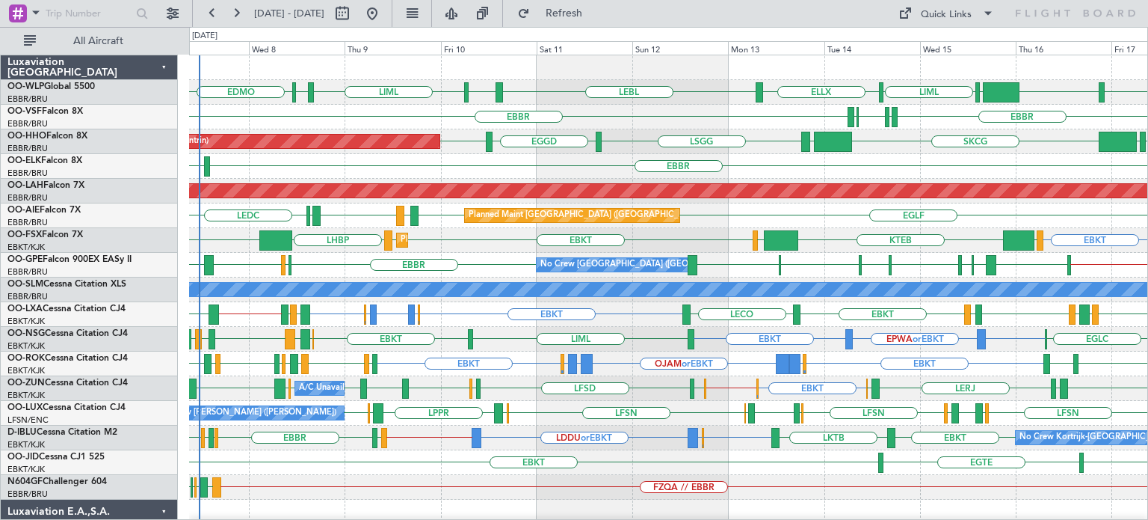
click at [753, 460] on div "EBKT EBKT [GEOGRAPHIC_DATA]" at bounding box center [668, 462] width 958 height 25
click at [473, 241] on div "Planned Maint Kortrijk-[GEOGRAPHIC_DATA] EBKT KTEB LIMC EBKT EBKT LHBP KTEB LOWS" at bounding box center [668, 240] width 958 height 25
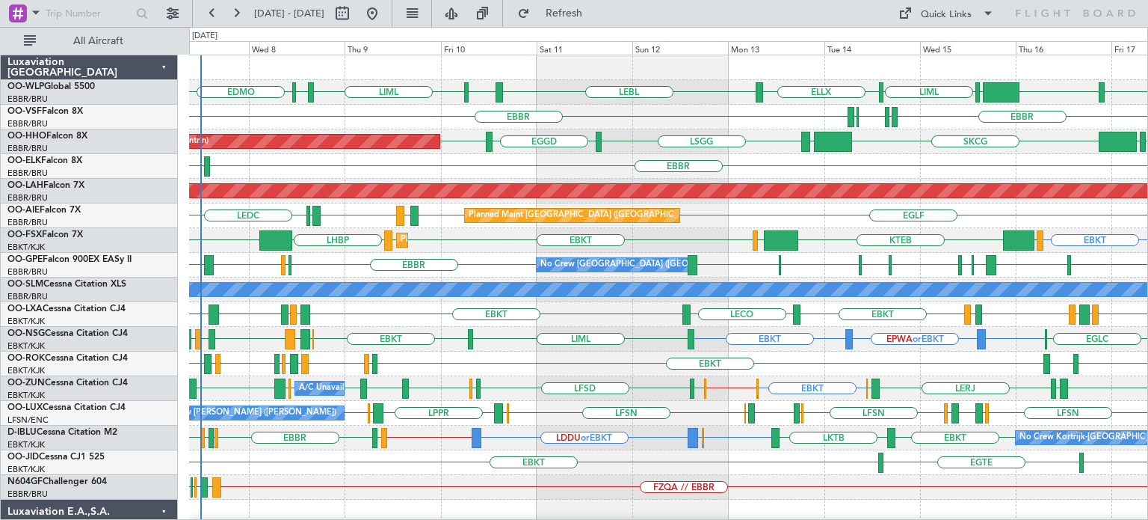
click at [561, 176] on div "EBBR LIML" at bounding box center [668, 166] width 958 height 25
click at [384, 15] on button at bounding box center [372, 13] width 24 height 24
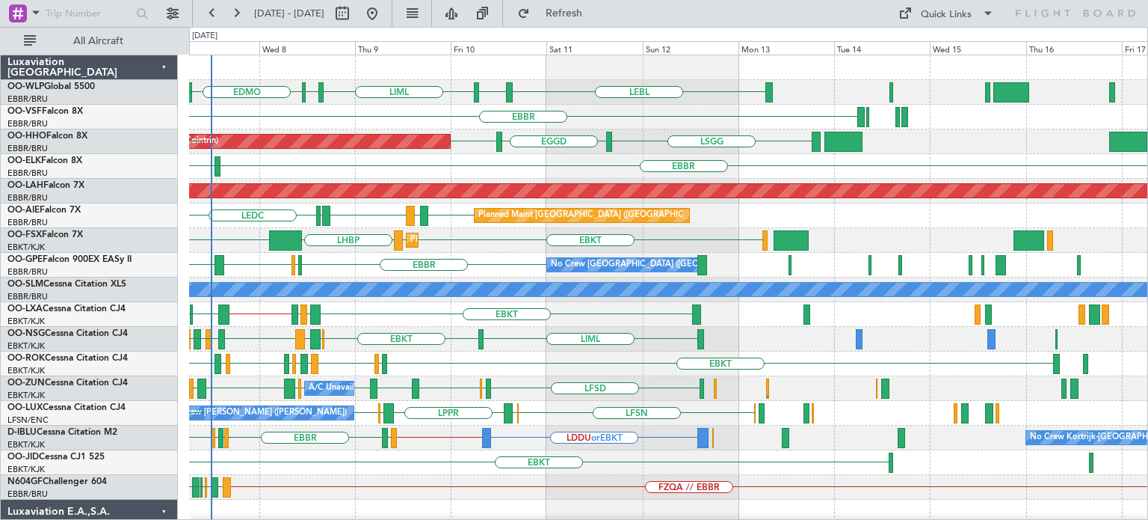
click at [280, 250] on div "LEBL EBLG LIML EDDP EDMO ELLX EBLG [GEOGRAPHIC_DATA] Planned Maint Geneva ([GEO…" at bounding box center [668, 462] width 958 height 814
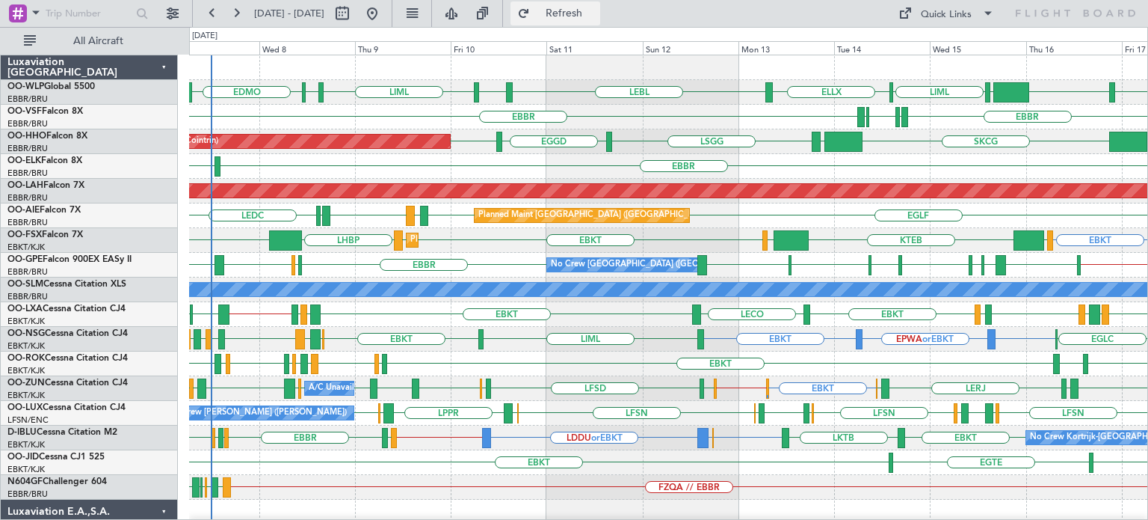
click at [596, 8] on span "Refresh" at bounding box center [564, 13] width 63 height 10
click at [569, 147] on div "EGGD SKCG [GEOGRAPHIC_DATA] [GEOGRAPHIC_DATA] EGGD [GEOGRAPHIC_DATA] Planned Ma…" at bounding box center [668, 141] width 958 height 25
click at [421, 451] on div "EBKT EBKT [GEOGRAPHIC_DATA]" at bounding box center [668, 462] width 958 height 25
click at [437, 446] on div "EBKT EBBR or EBKT LDDU or EBKT EBKT // EBBR EBKT LSGS [GEOGRAPHIC_DATA] EGGW ED…" at bounding box center [668, 437] width 958 height 25
click at [559, 313] on div "EBKT LIBD LFTH EBMB // EBBR LROP LRSB [GEOGRAPHIC_DATA] LFML EGPH [GEOGRAPHIC_D…" at bounding box center [668, 314] width 958 height 25
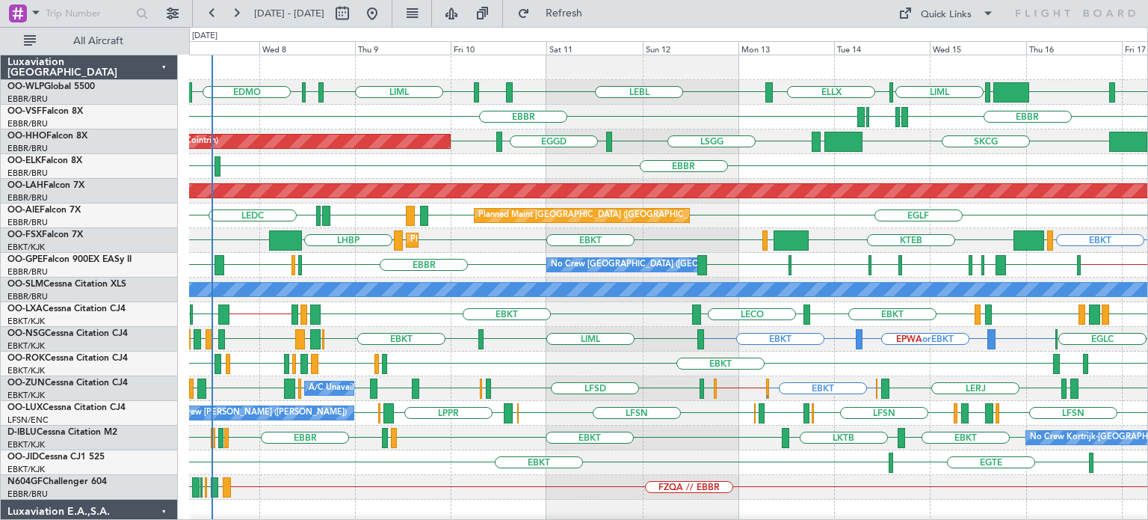
click at [649, 115] on div "EBBR [GEOGRAPHIC_DATA] LIRP LFMN LIRP" at bounding box center [668, 117] width 958 height 25
click at [582, 392] on div "EBKT EBKT // EGWU LIMP EBKT EBKT EGGW LIBP EGGW [GEOGRAPHIC_DATA] EBKT [PERSON_…" at bounding box center [668, 388] width 958 height 25
click at [600, 20] on button "Refresh" at bounding box center [556, 13] width 90 height 24
click at [576, 89] on div "ELLX LEBL EBLG LIML EDDP EDMO KTEB KIND EBLG LIML" at bounding box center [668, 92] width 958 height 25
click at [719, 105] on div "EBBR LIRP LFMN LIRP [GEOGRAPHIC_DATA]" at bounding box center [668, 117] width 958 height 25
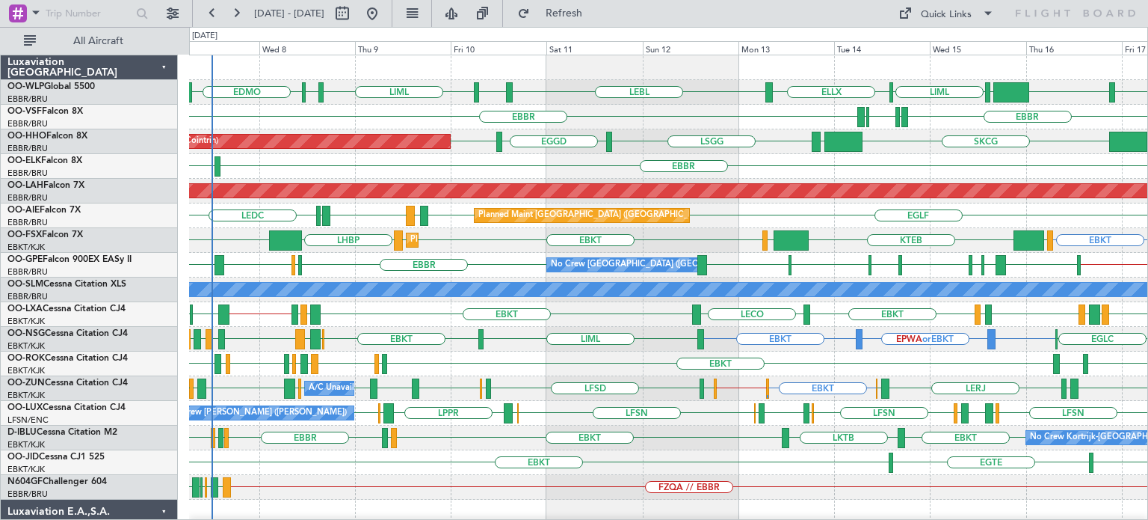
click at [568, 370] on div "LPPT LERJ EBKT LFLX EBKT LIRQ EGGW EBKT LFBD LFMN EBKT" at bounding box center [668, 363] width 958 height 25
click at [655, 123] on div "EBBR LIRP LFMN LIRP [GEOGRAPHIC_DATA]" at bounding box center [668, 117] width 958 height 25
click at [632, 167] on div "EBBR LIML" at bounding box center [668, 166] width 958 height 25
click at [611, 161] on div "EBBR LIML" at bounding box center [668, 166] width 958 height 25
